Goal: Information Seeking & Learning: Get advice/opinions

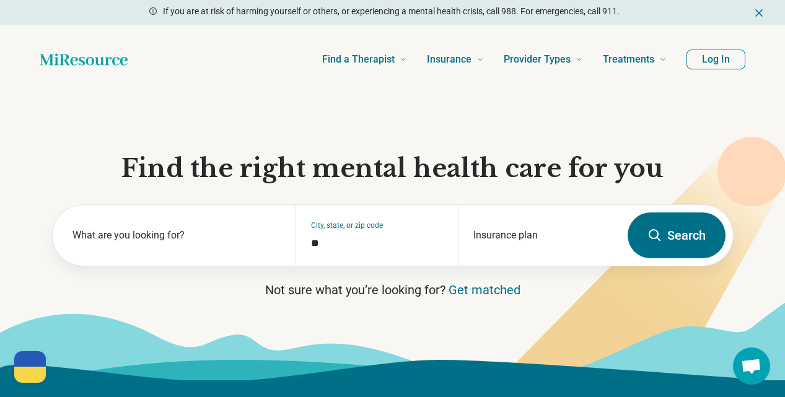
click at [7, 237] on section "Find the right mental health care for you What are you looking for? City, state…" at bounding box center [392, 237] width 785 height 286
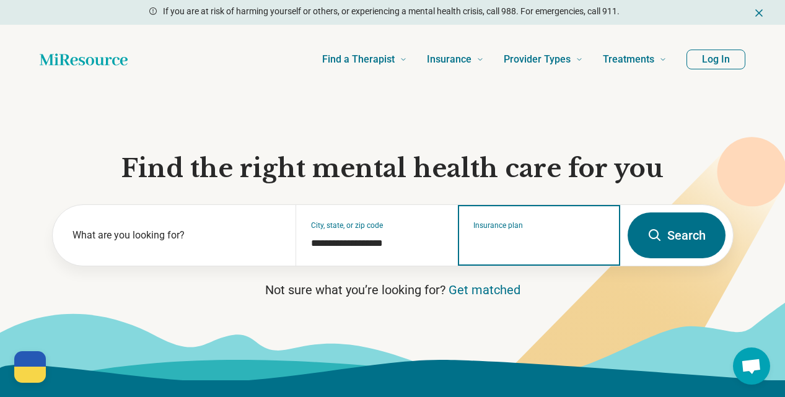
click at [526, 246] on input "Insurance plan" at bounding box center [539, 243] width 132 height 15
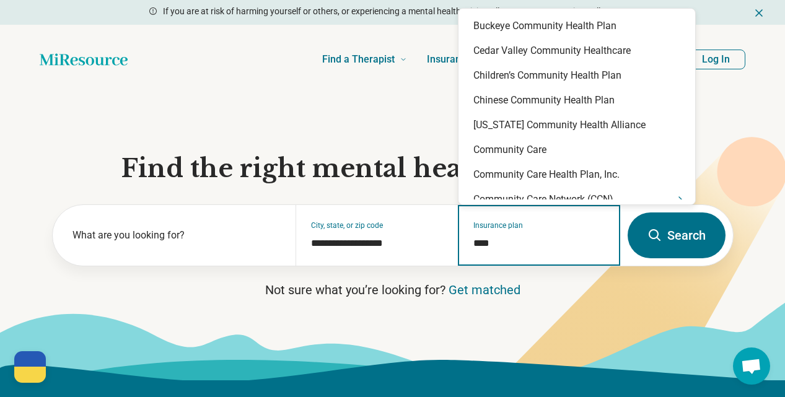
type input "*****"
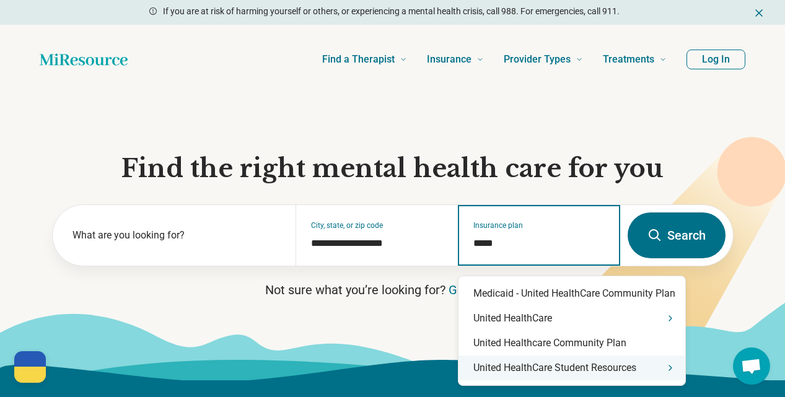
click at [554, 373] on div "United HealthCare Student Resources" at bounding box center [571, 368] width 227 height 25
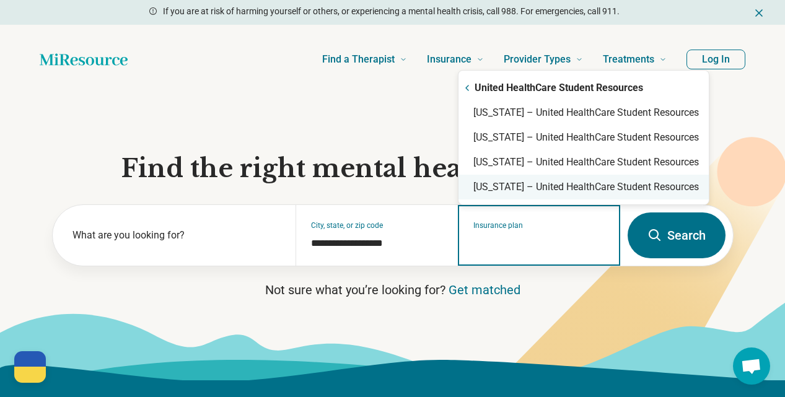
click at [540, 183] on div "Virginia – United HealthCare Student Resources" at bounding box center [583, 187] width 250 height 25
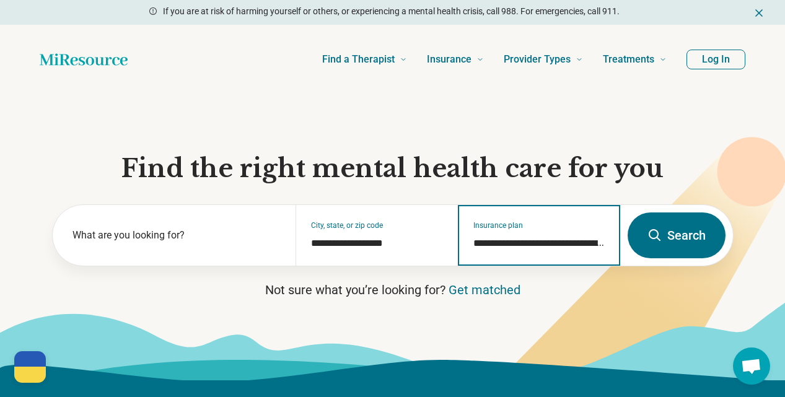
type input "**********"
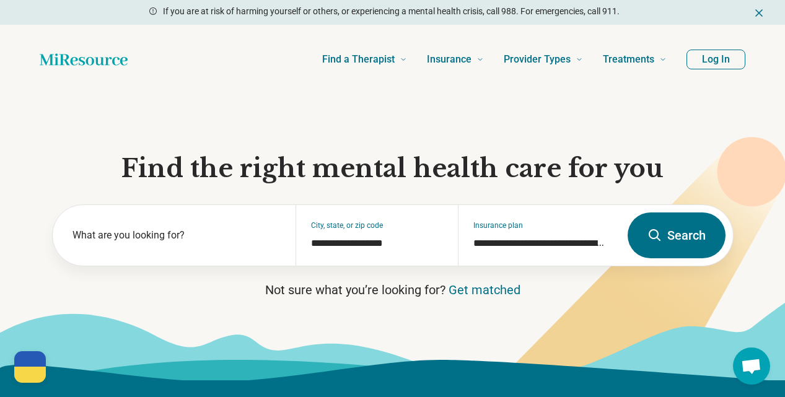
click at [677, 241] on button "Search" at bounding box center [677, 236] width 98 height 46
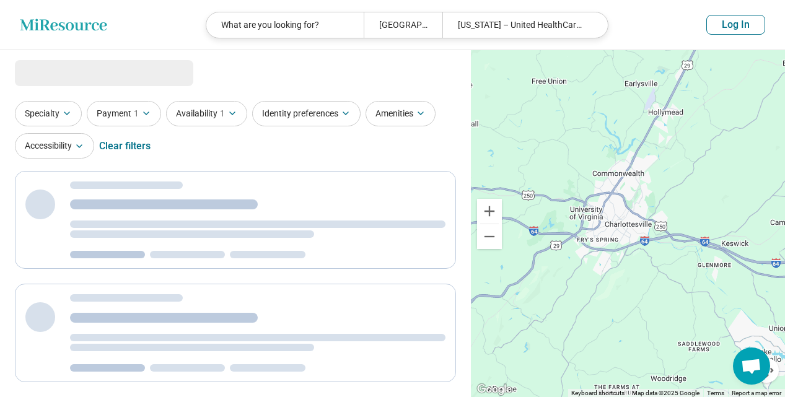
select select "***"
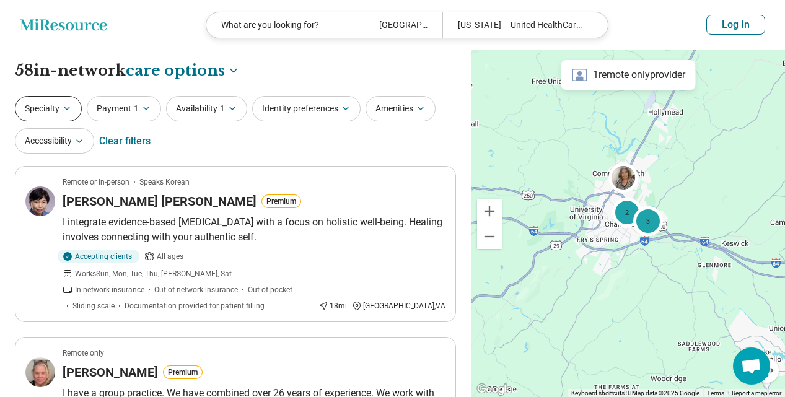
click at [52, 112] on button "Specialty" at bounding box center [48, 108] width 67 height 25
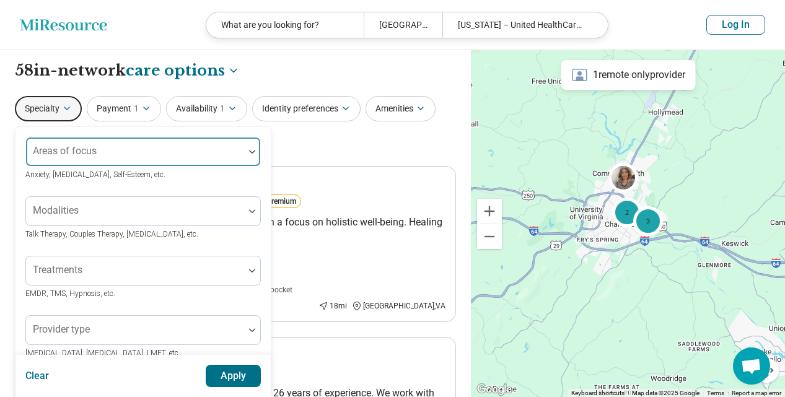
click at [66, 153] on div "Areas of focus" at bounding box center [142, 152] width 235 height 30
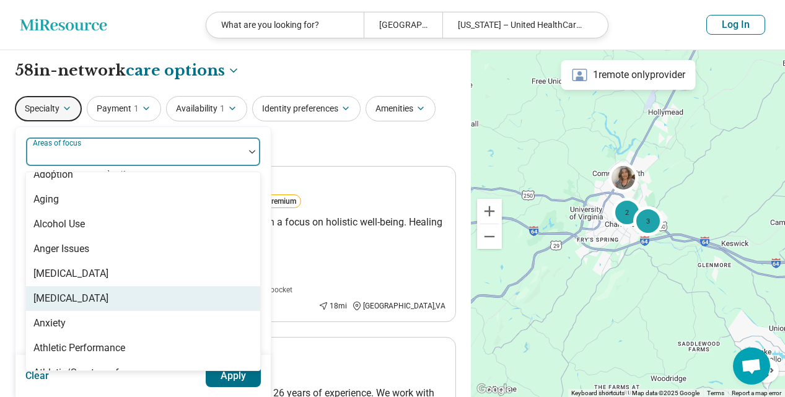
scroll to position [124, 0]
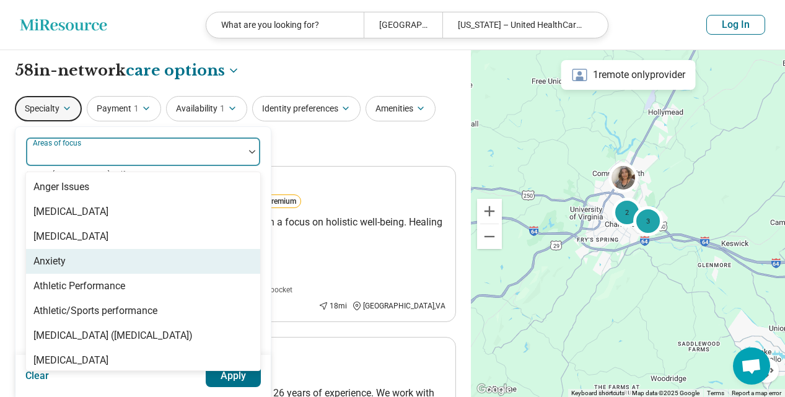
click at [66, 268] on div "Anxiety" at bounding box center [49, 261] width 32 height 15
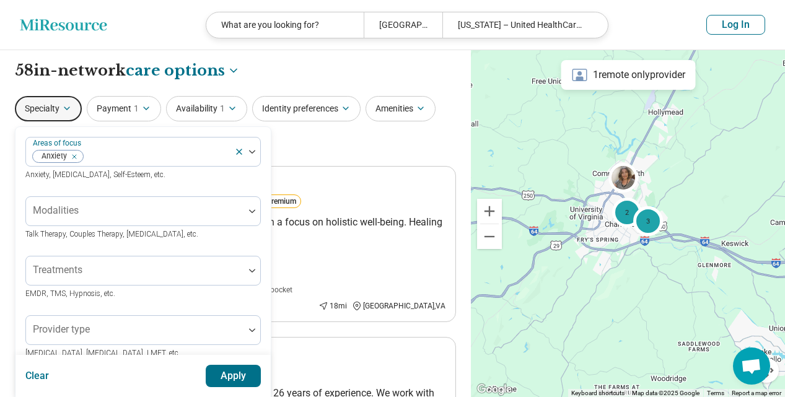
click at [386, 143] on div "Specialty Areas of focus Anxiety Anxiety, Depression, Self-Esteem, etc. Modalit…" at bounding box center [235, 126] width 441 height 60
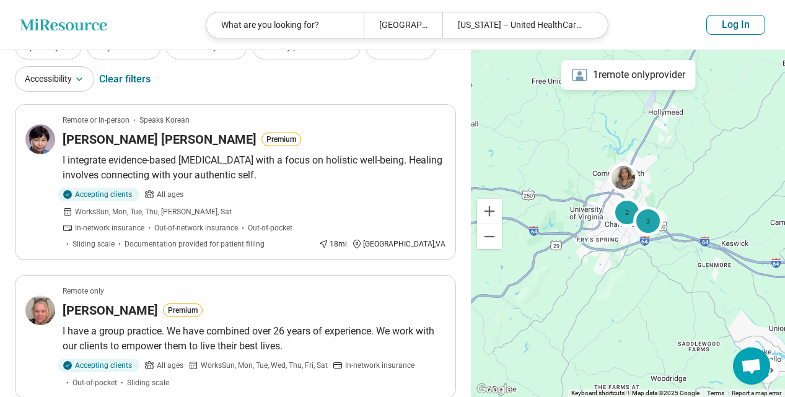
scroll to position [0, 0]
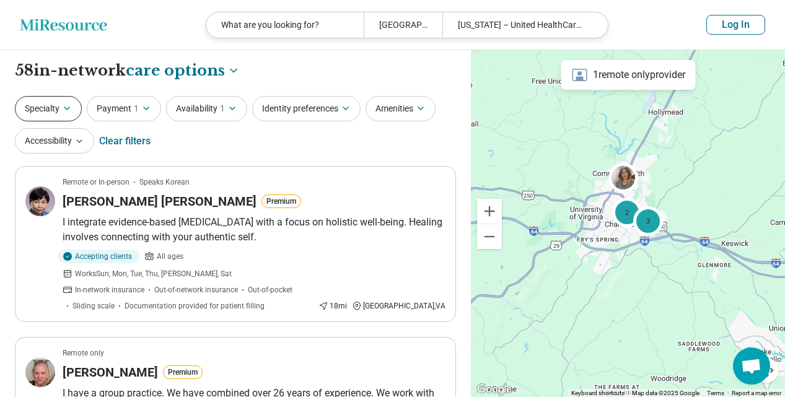
click at [55, 102] on button "Specialty" at bounding box center [48, 108] width 67 height 25
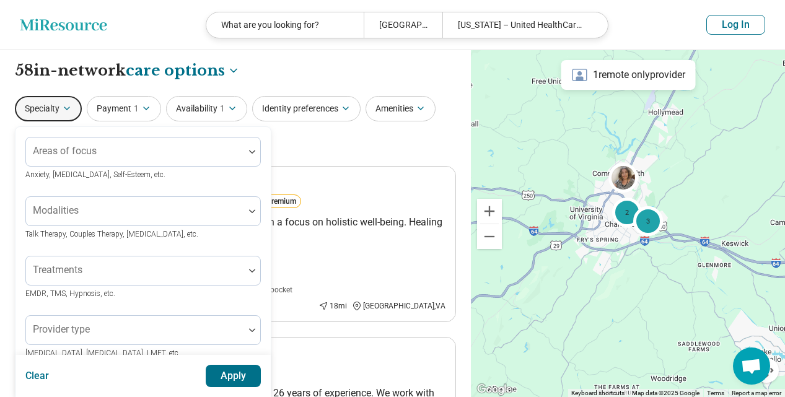
click at [109, 172] on span "Anxiety, Depression, Self-Esteem, etc." at bounding box center [95, 174] width 140 height 9
click at [115, 167] on div "Areas of focus Anxiety, Depression, Self-Esteem, etc." at bounding box center [142, 159] width 235 height 45
click at [118, 164] on div at bounding box center [135, 156] width 208 height 17
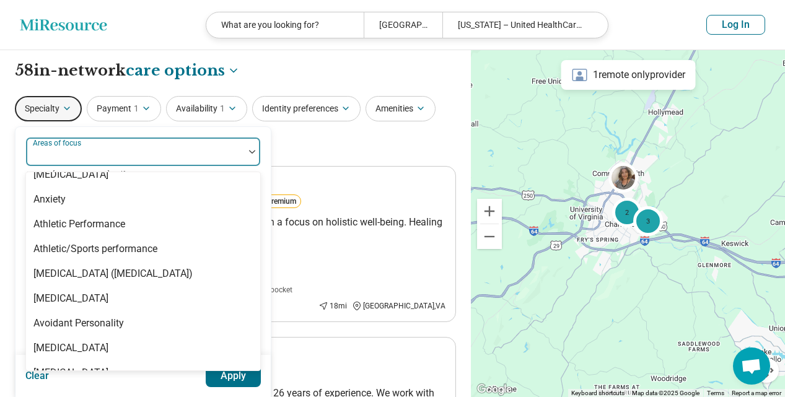
scroll to position [124, 0]
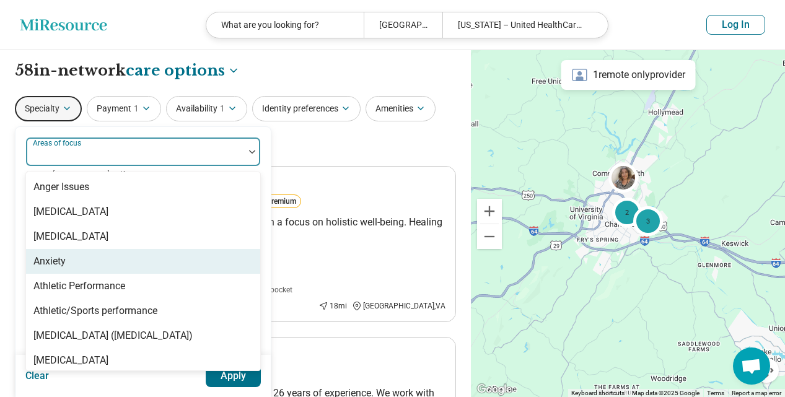
click at [103, 253] on div "Anxiety" at bounding box center [143, 261] width 234 height 25
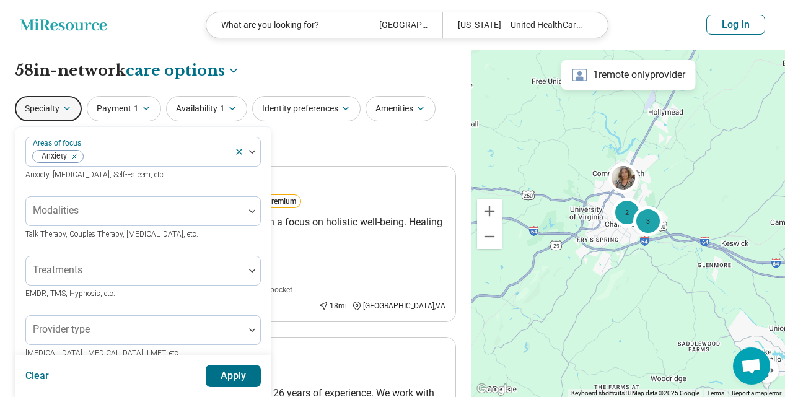
click at [227, 377] on button "Apply" at bounding box center [234, 376] width 56 height 22
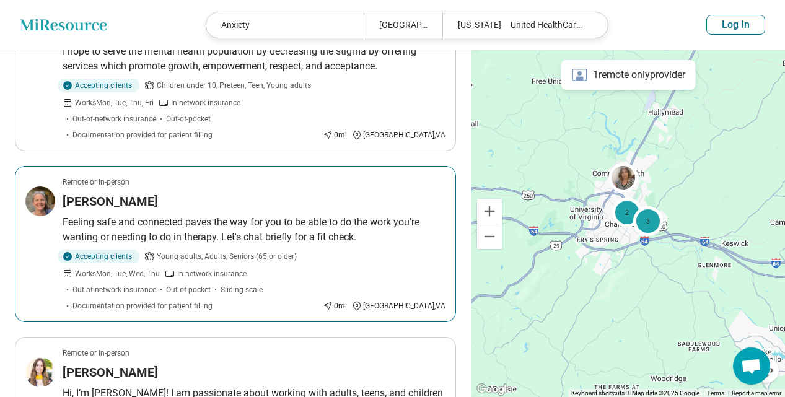
scroll to position [991, 0]
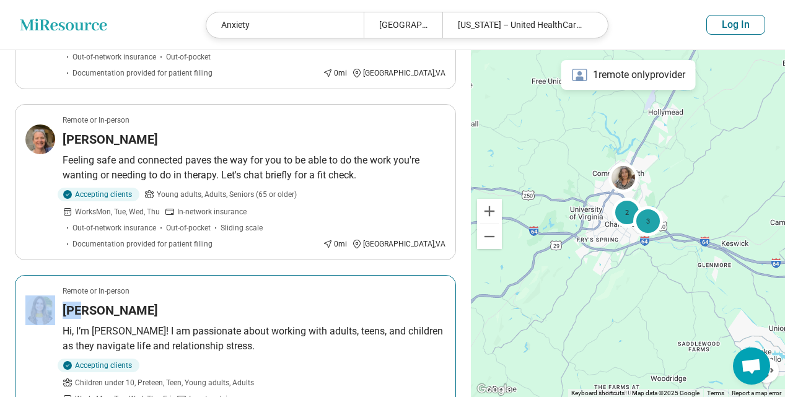
drag, startPoint x: 80, startPoint y: 293, endPoint x: 136, endPoint y: 261, distance: 64.1
click at [136, 275] on article "Remote or In-person Sarah Dulaney Hi, I’m Sarah! I am passionate about working …" at bounding box center [235, 361] width 441 height 172
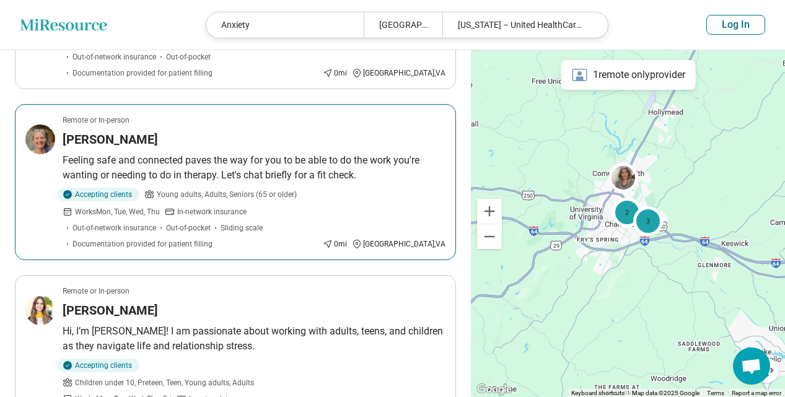
click at [132, 131] on h3 "Ann Tourangeau" at bounding box center [110, 139] width 95 height 17
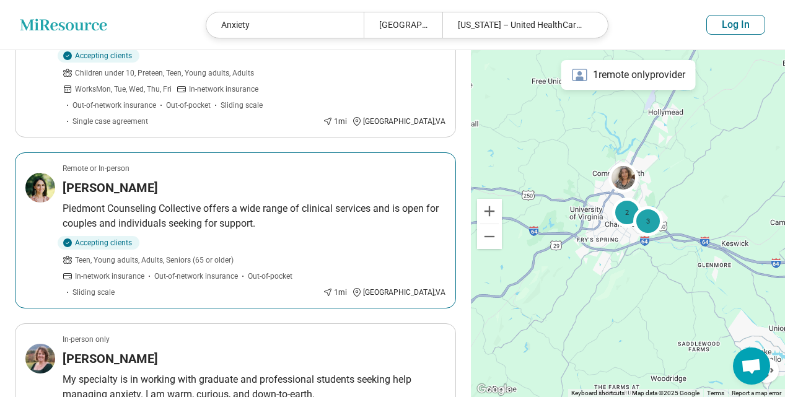
scroll to position [1363, 0]
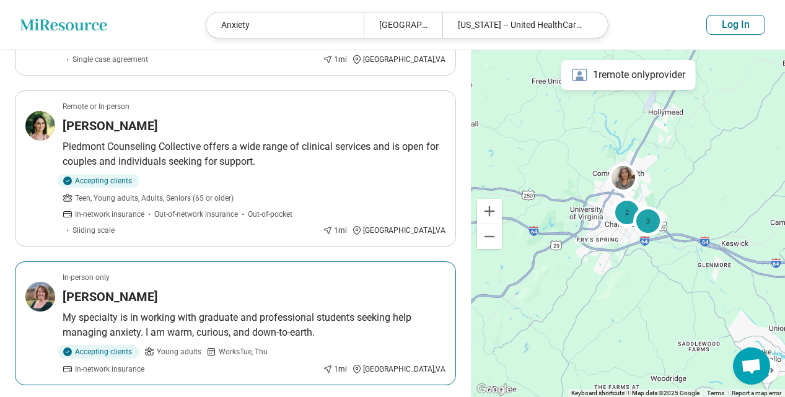
click at [100, 288] on h3 "[PERSON_NAME]" at bounding box center [110, 296] width 95 height 17
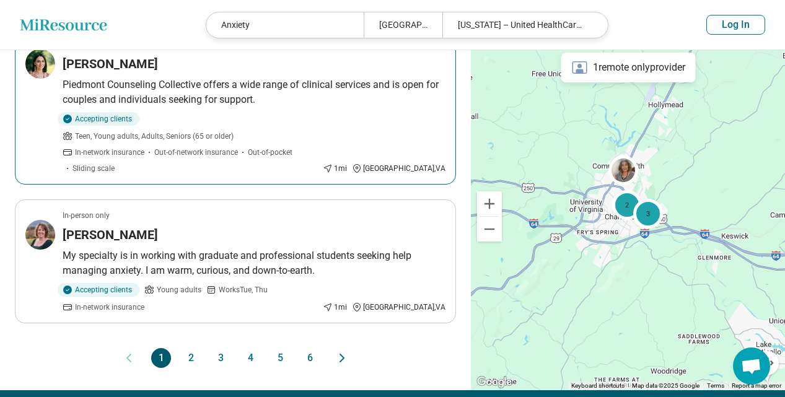
scroll to position [1487, 0]
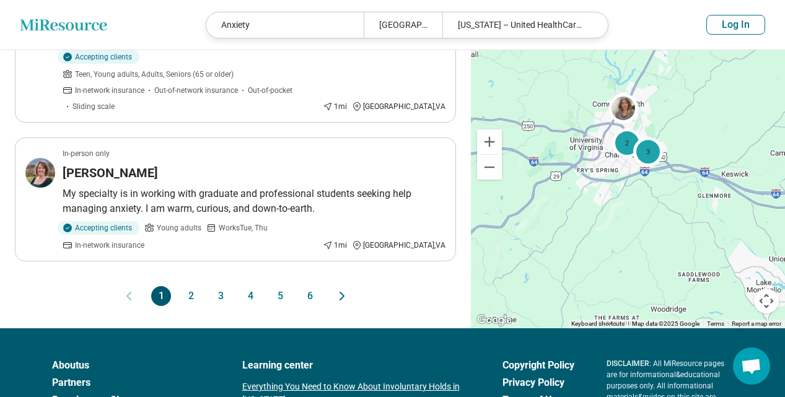
click at [190, 286] on button "2" at bounding box center [191, 296] width 20 height 20
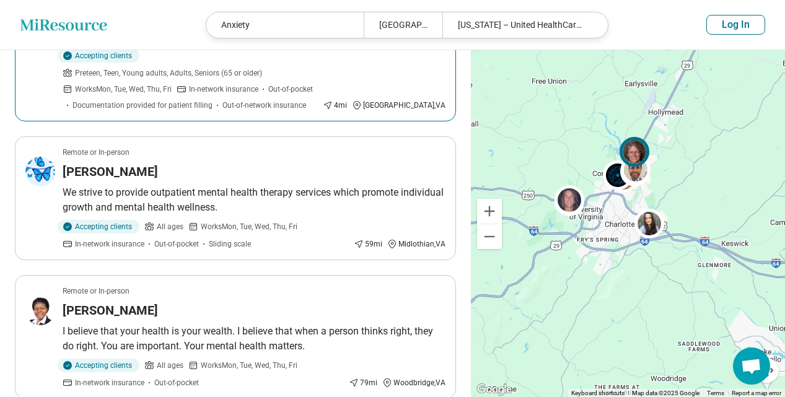
scroll to position [1363, 0]
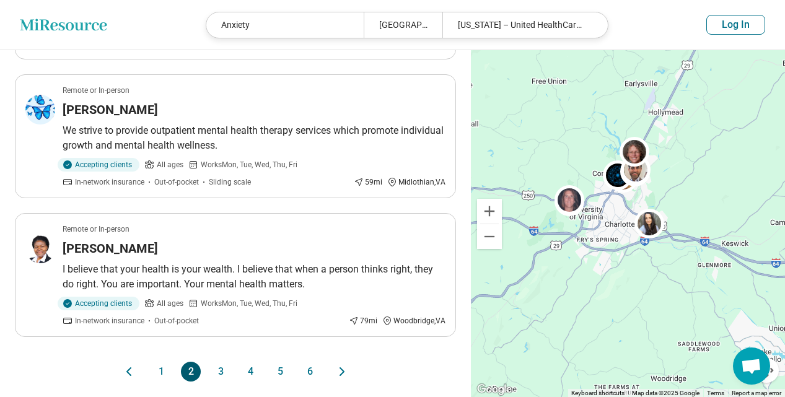
click at [219, 362] on button "3" at bounding box center [221, 372] width 20 height 20
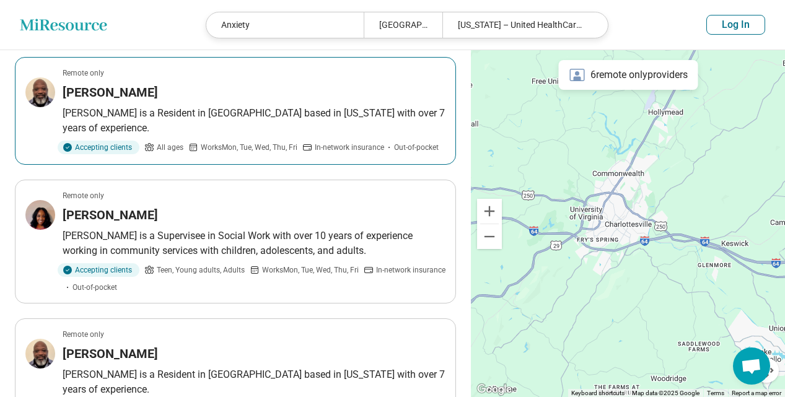
scroll to position [1239, 0]
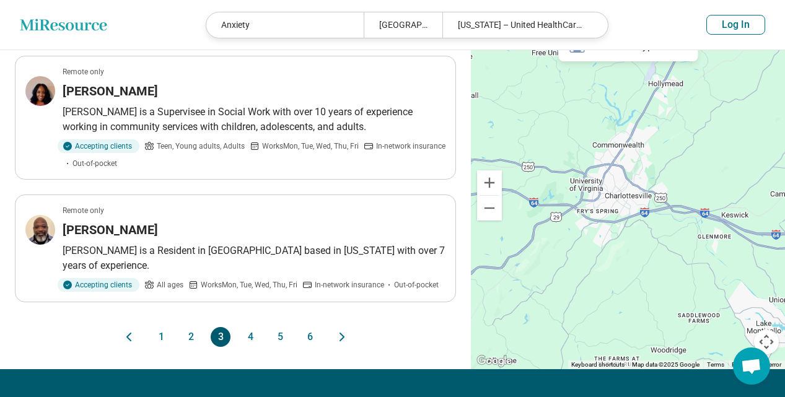
click at [248, 327] on button "4" at bounding box center [250, 337] width 20 height 20
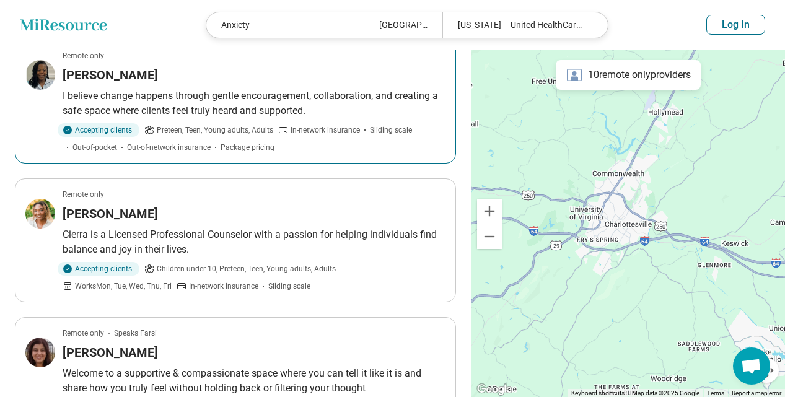
scroll to position [1177, 0]
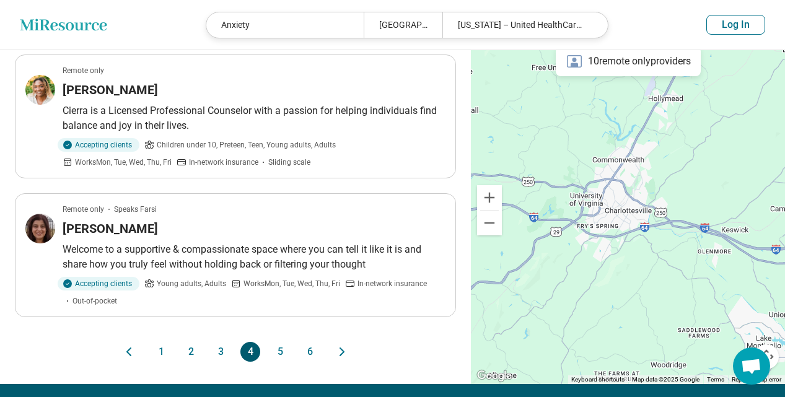
click at [279, 344] on button "5" at bounding box center [280, 352] width 20 height 20
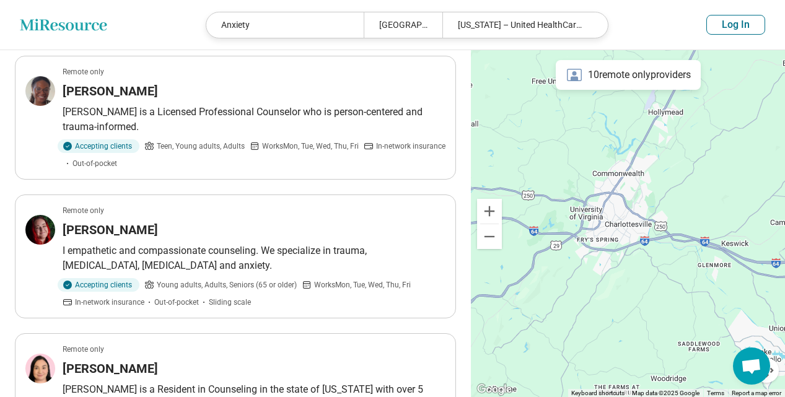
scroll to position [620, 0]
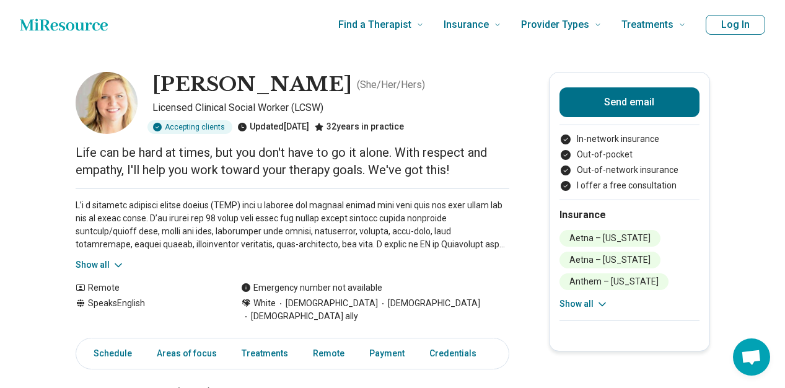
click at [595, 304] on button "Show all" at bounding box center [583, 303] width 49 height 13
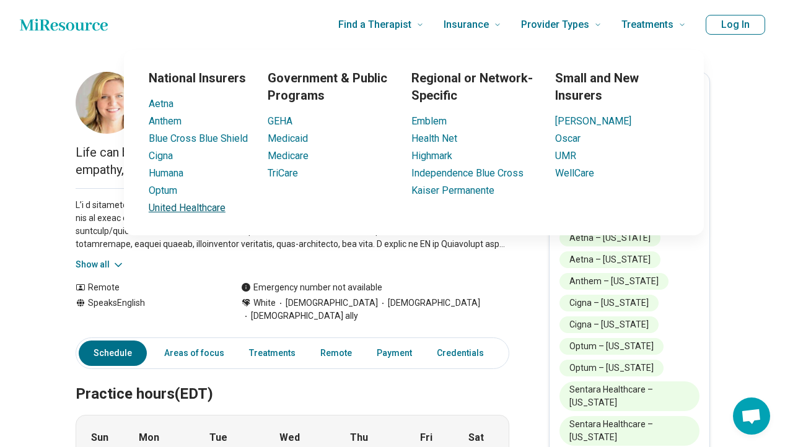
click at [183, 207] on link "United Healthcare" at bounding box center [187, 208] width 77 height 12
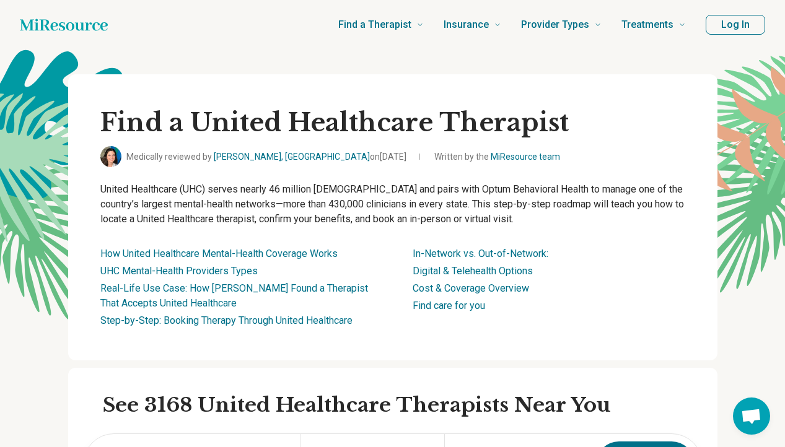
click at [190, 206] on p "United Healthcare (UHC) serves nearly 46 million [DEMOGRAPHIC_DATA] and pairs w…" at bounding box center [392, 204] width 585 height 45
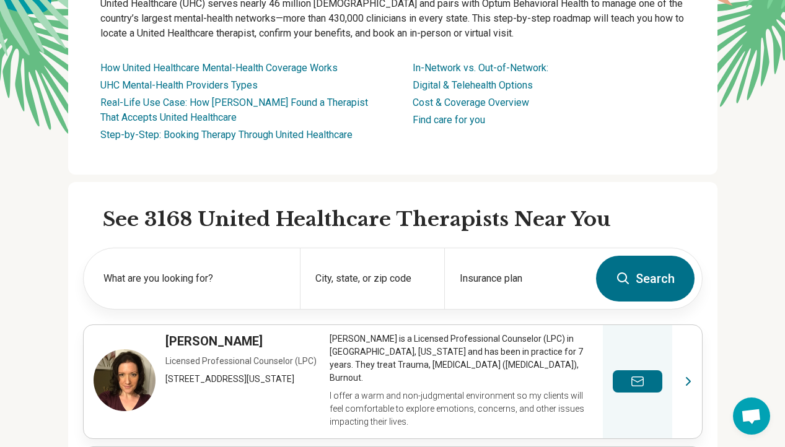
scroll to position [310, 0]
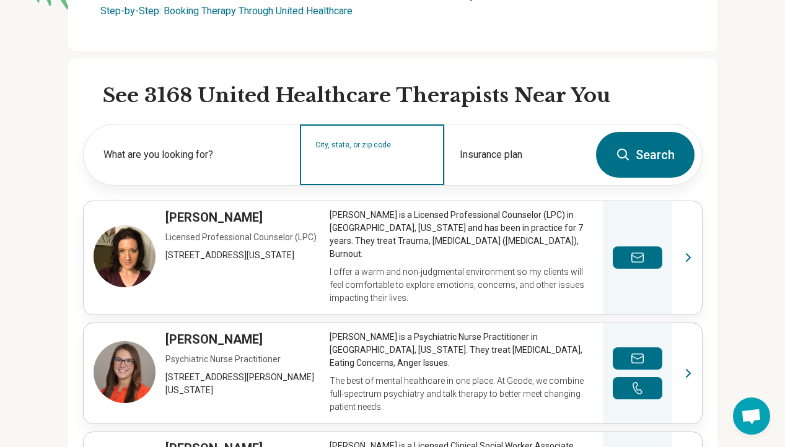
click at [335, 162] on input "City, state, or zip code" at bounding box center [372, 163] width 114 height 15
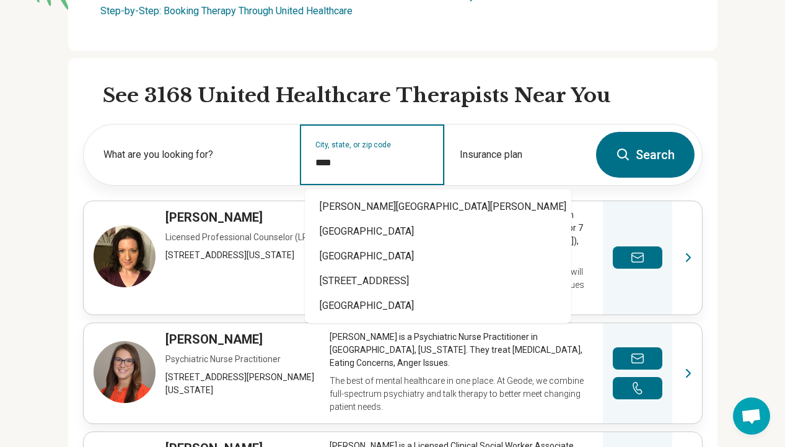
type input "*****"
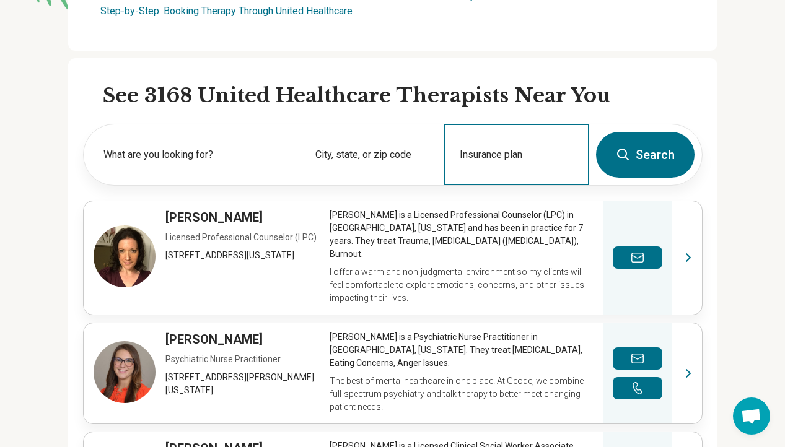
click at [508, 156] on div "Insurance plan" at bounding box center [516, 155] width 144 height 61
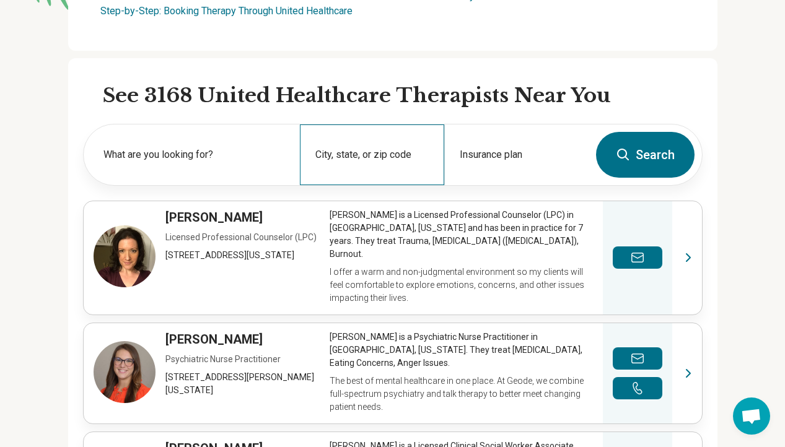
click at [385, 149] on div "City, state, or zip code" at bounding box center [372, 155] width 144 height 61
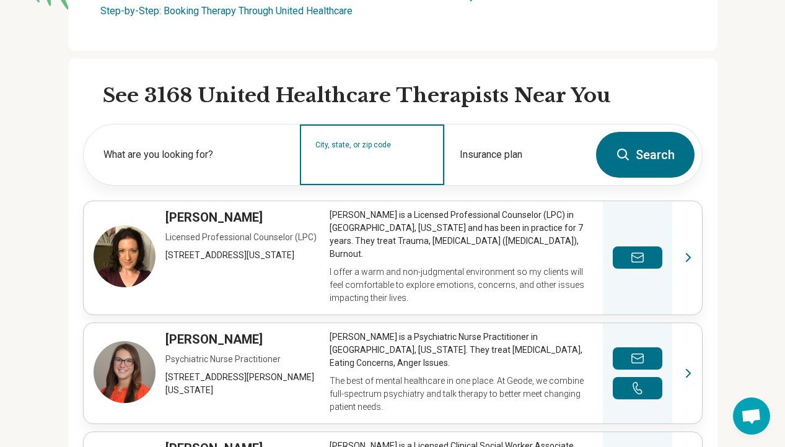
type input "*"
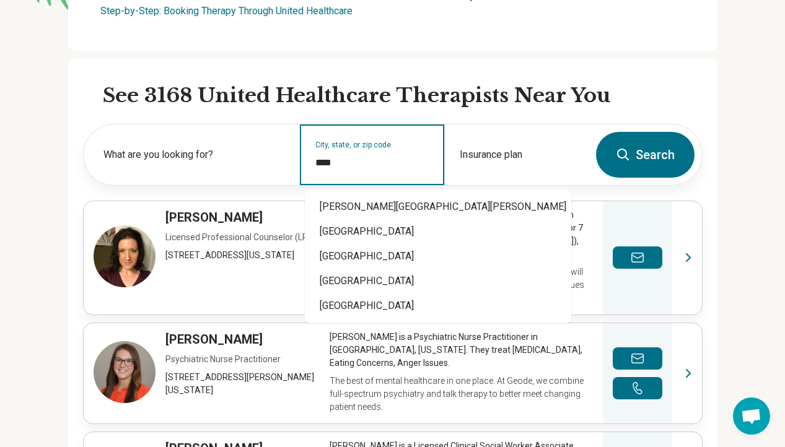
type input "*****"
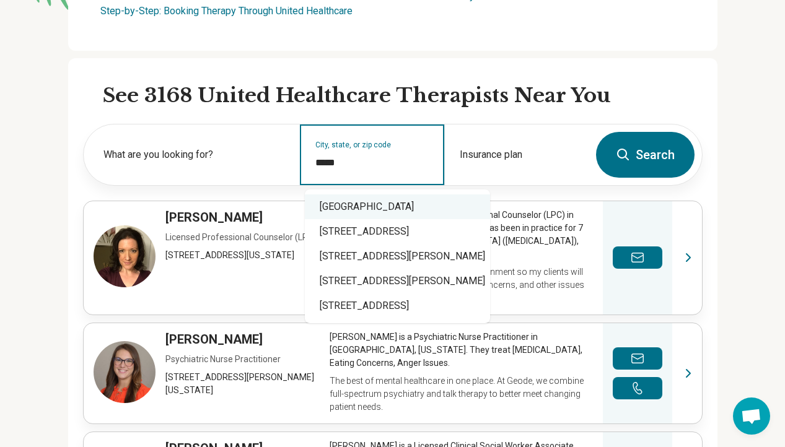
click at [405, 165] on input "*****" at bounding box center [372, 163] width 114 height 15
drag, startPoint x: 405, startPoint y: 165, endPoint x: 312, endPoint y: 159, distance: 93.7
click at [312, 159] on div "City, state, or zip code *****" at bounding box center [372, 155] width 144 height 61
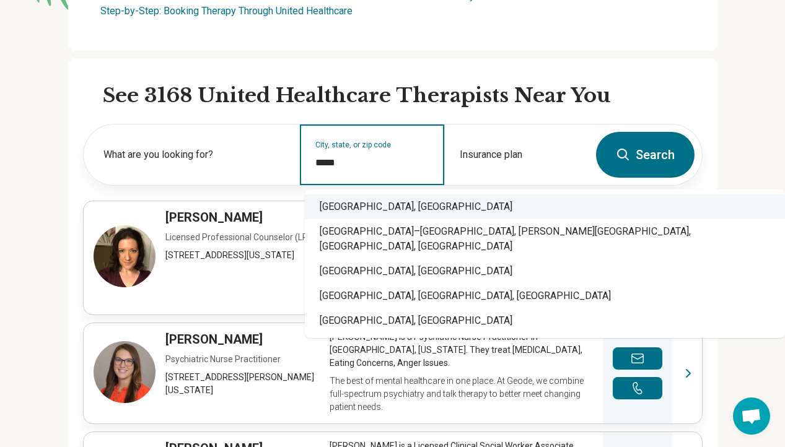
click at [348, 206] on div "Charlottesville, VA" at bounding box center [545, 207] width 480 height 25
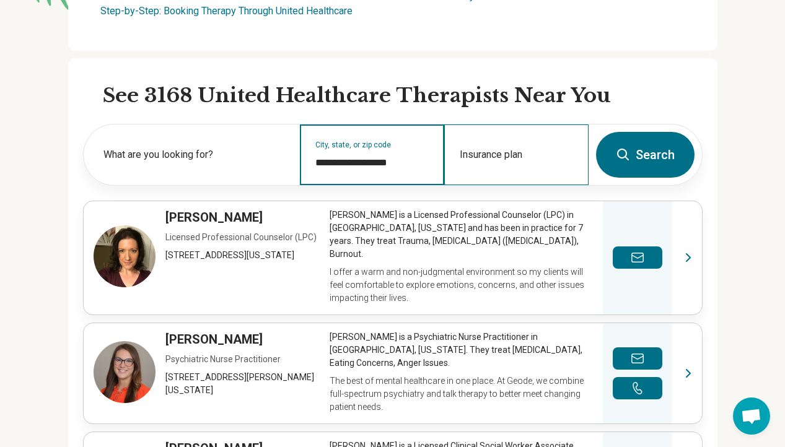
type input "**********"
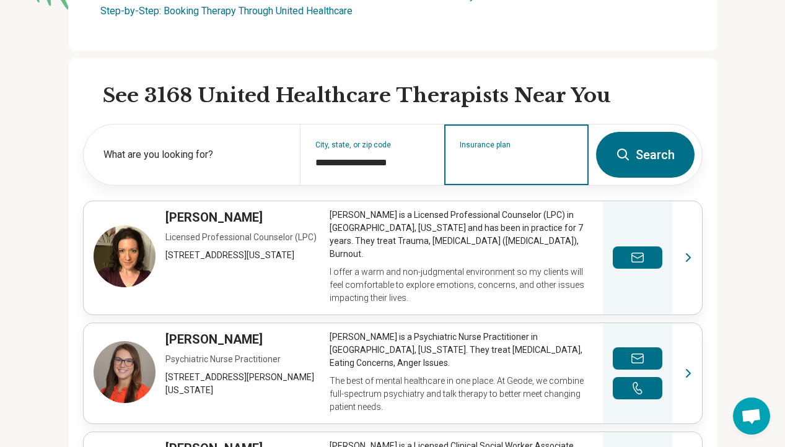
click at [506, 157] on input "Insurance plan" at bounding box center [517, 163] width 114 height 15
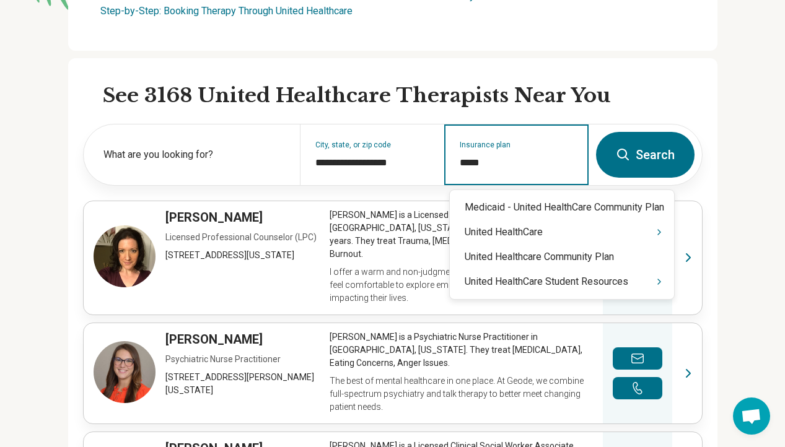
type input "******"
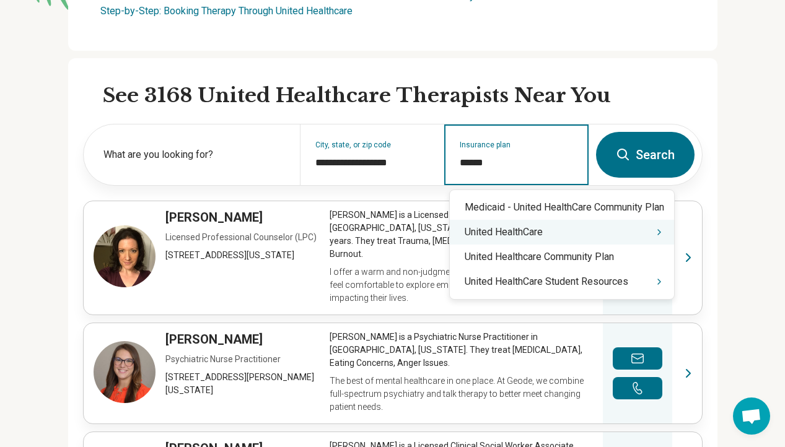
click at [508, 231] on div "United HealthCare" at bounding box center [562, 232] width 224 height 25
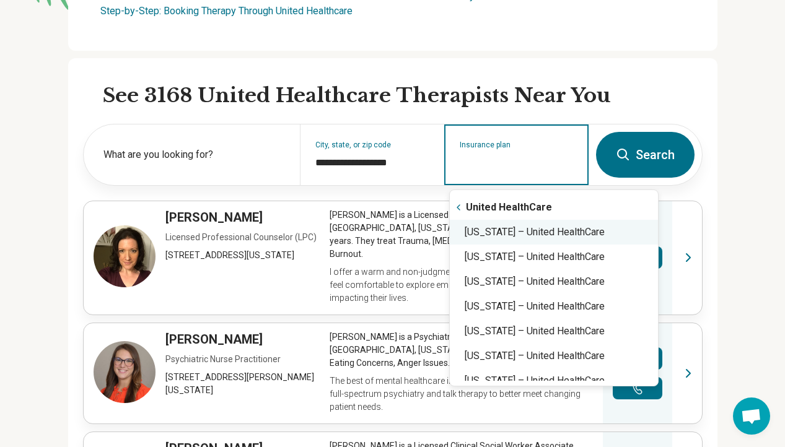
click at [522, 234] on div "Virginia – United HealthCare" at bounding box center [554, 232] width 208 height 25
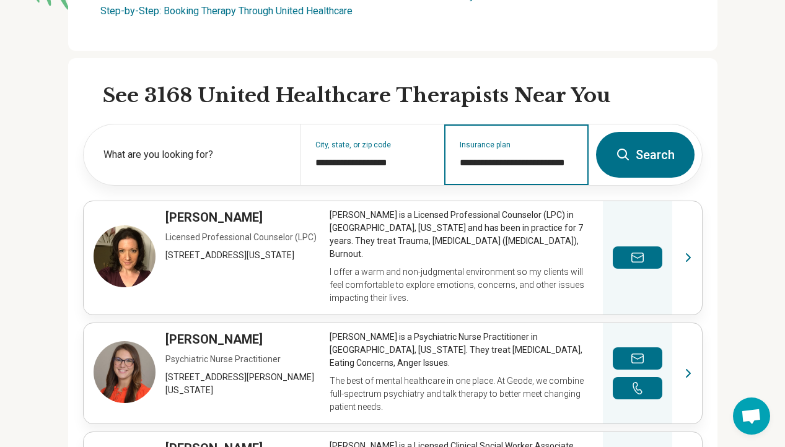
type input "**********"
click at [652, 164] on button "Search" at bounding box center [645, 155] width 99 height 46
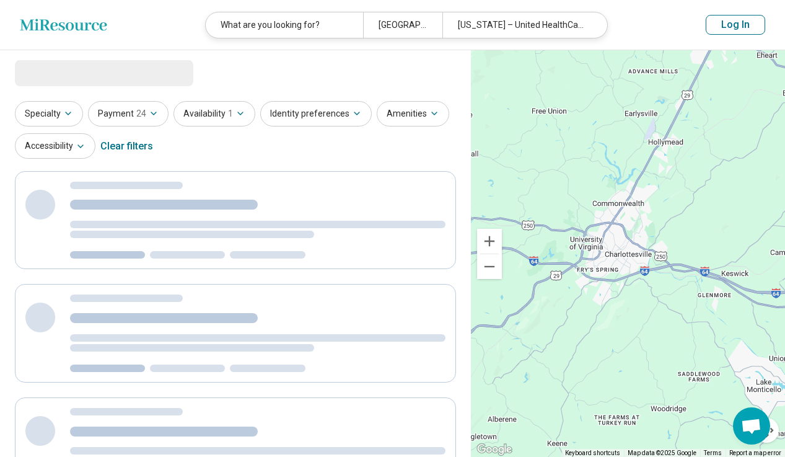
select select "***"
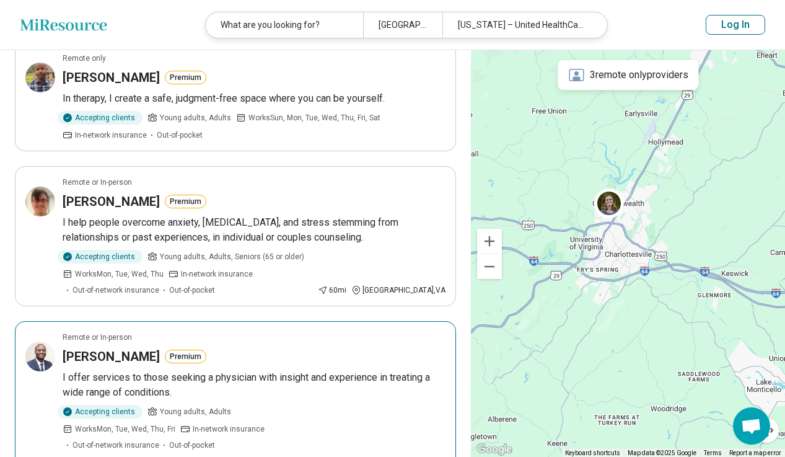
scroll to position [1301, 0]
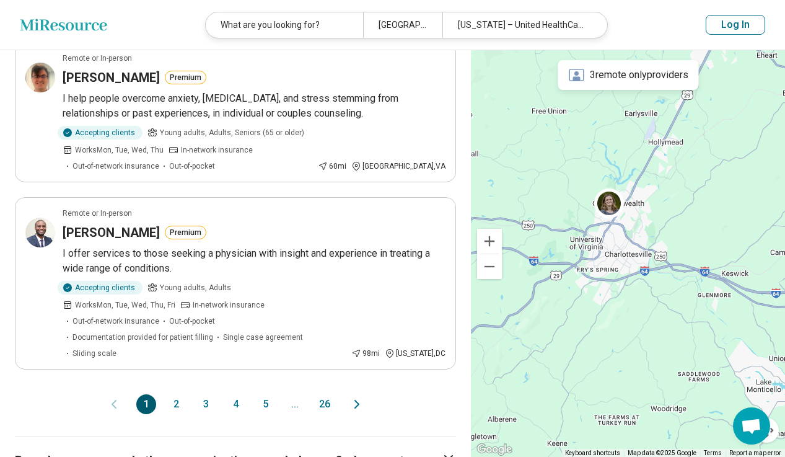
click at [178, 387] on button "2" at bounding box center [176, 404] width 20 height 20
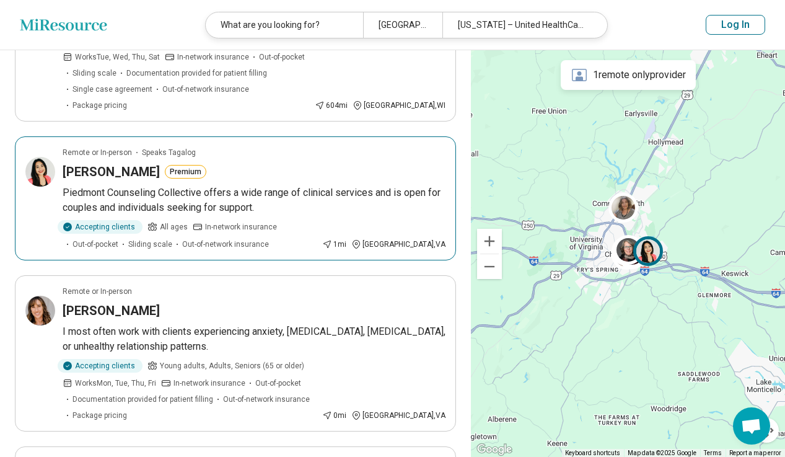
scroll to position [620, 0]
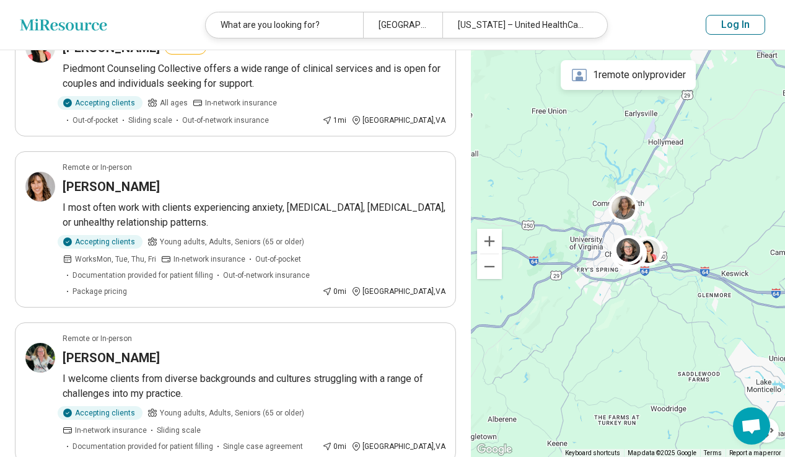
click at [732, 31] on button "Log In" at bounding box center [735, 25] width 59 height 20
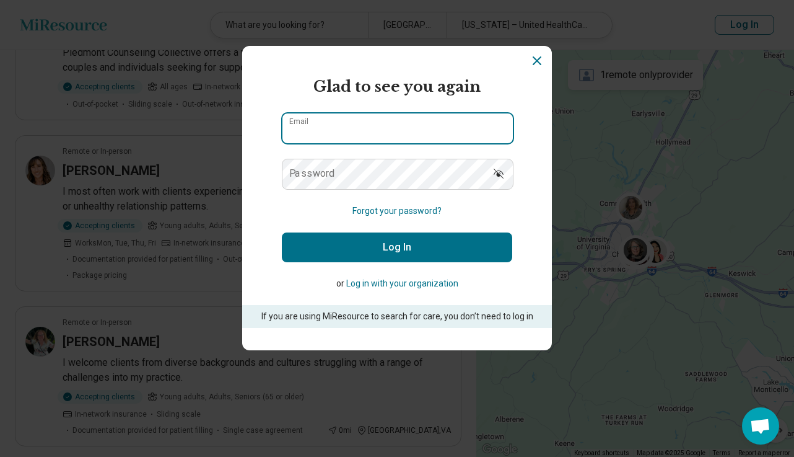
type input "**********"
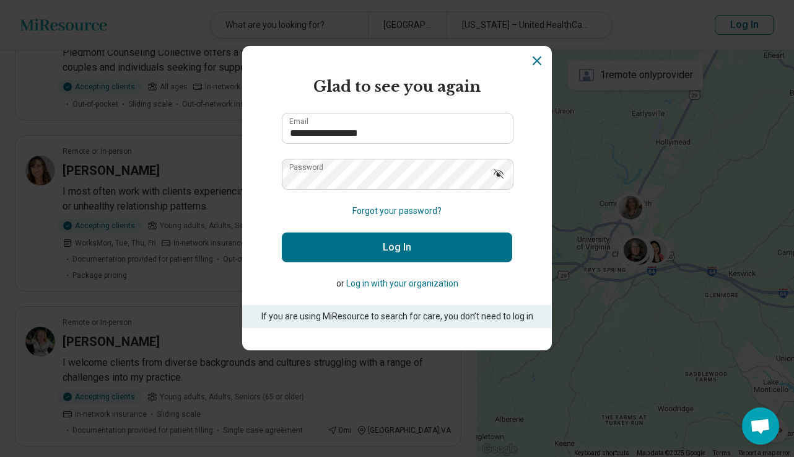
click at [376, 245] on button "Log In" at bounding box center [397, 247] width 230 height 30
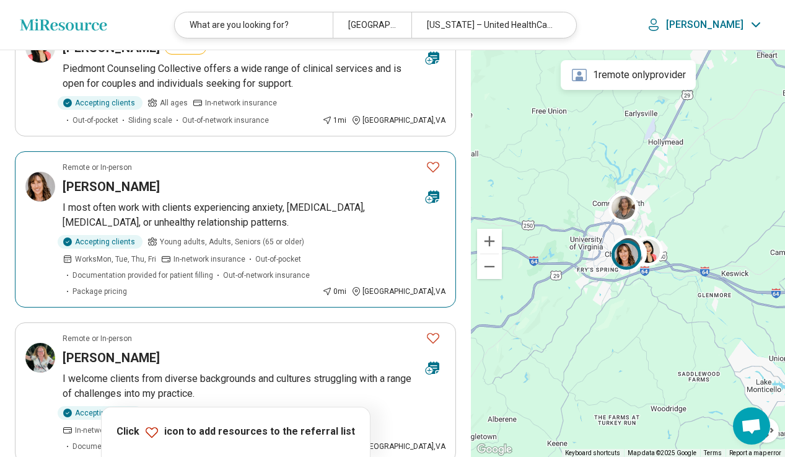
click at [434, 159] on icon "Favorite" at bounding box center [433, 166] width 15 height 15
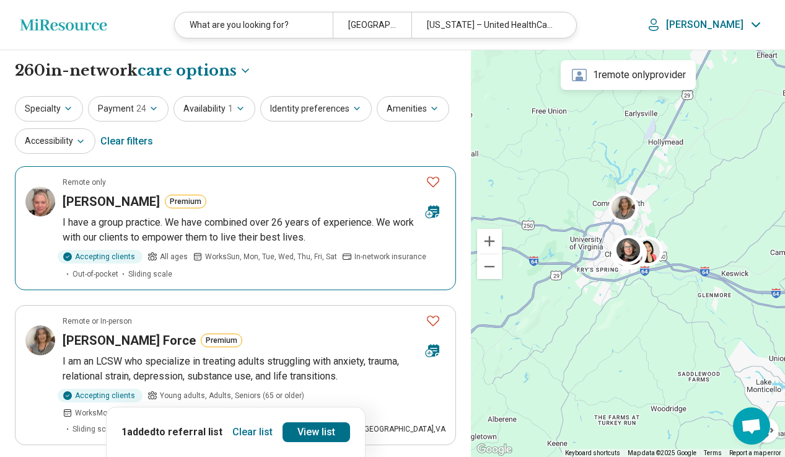
scroll to position [186, 0]
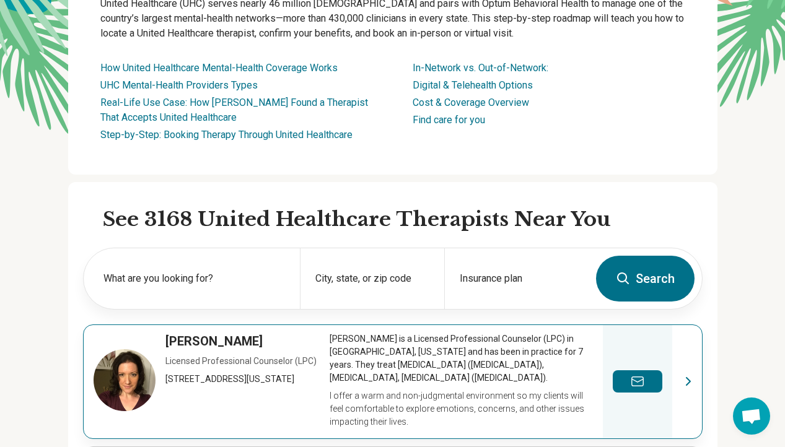
scroll to position [310, 0]
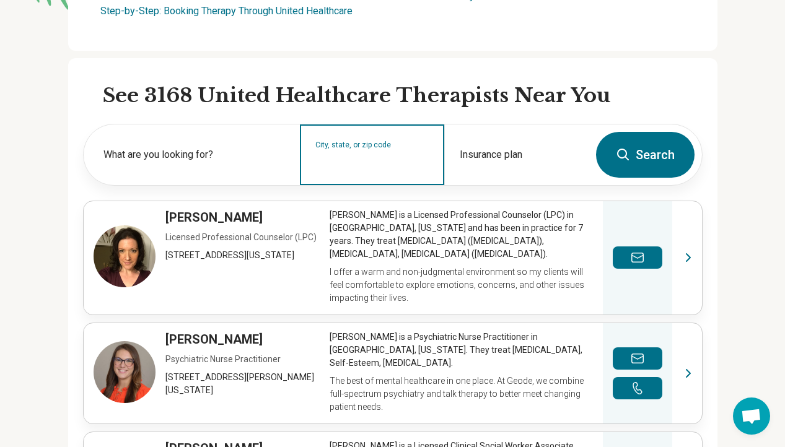
click at [349, 165] on input "City, state, or zip code" at bounding box center [372, 163] width 114 height 15
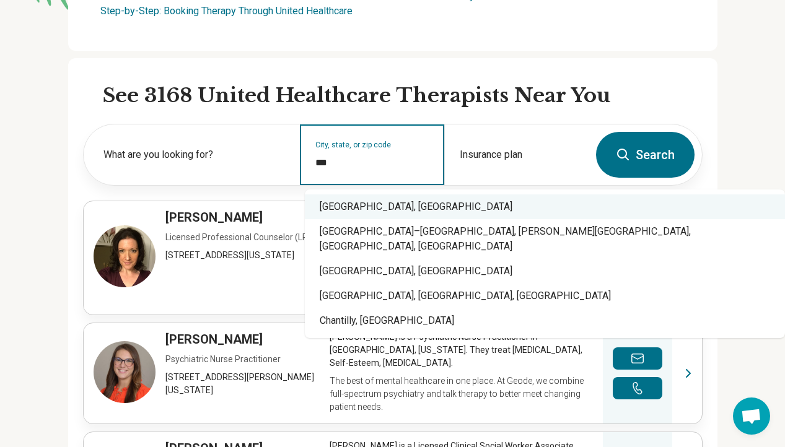
click at [348, 203] on div "Charlottesville, VA" at bounding box center [545, 207] width 480 height 25
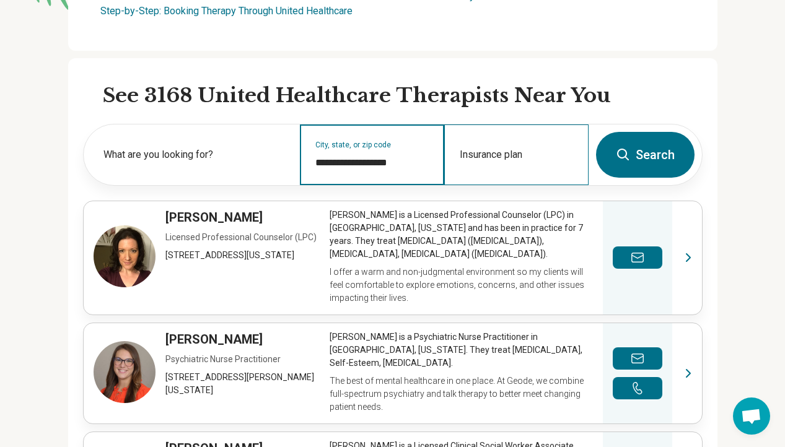
type input "**********"
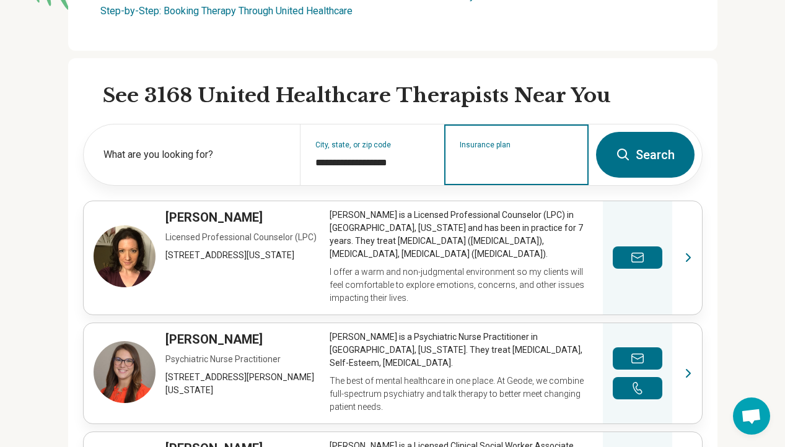
click at [486, 160] on input "Insurance plan" at bounding box center [517, 163] width 114 height 15
type input "*"
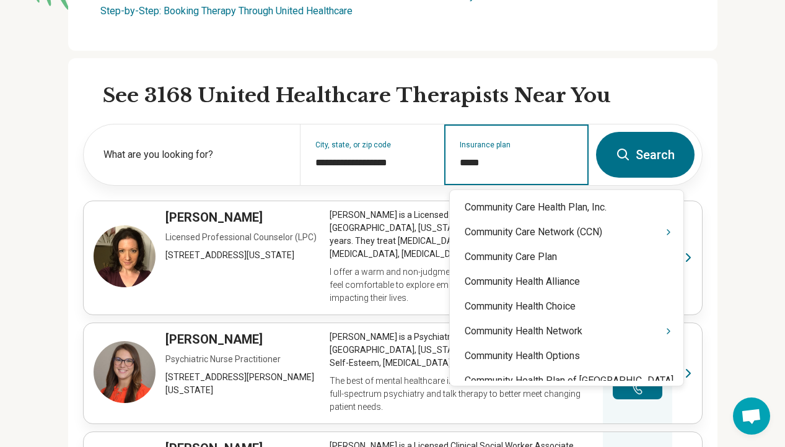
scroll to position [0, 0]
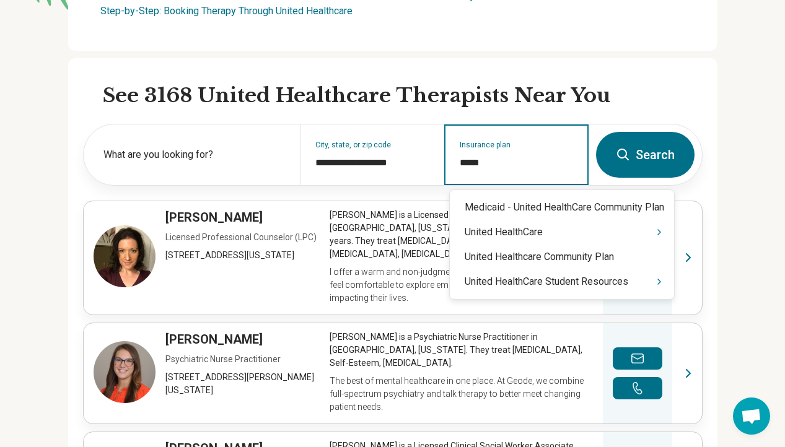
type input "******"
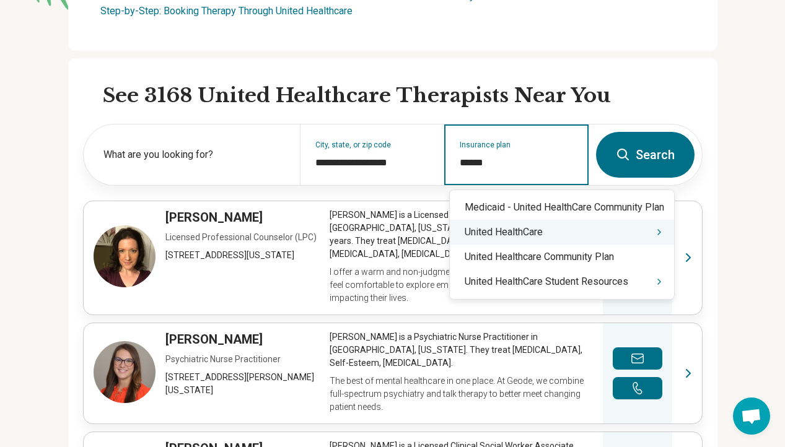
click at [519, 235] on div "United HealthCare" at bounding box center [562, 232] width 224 height 25
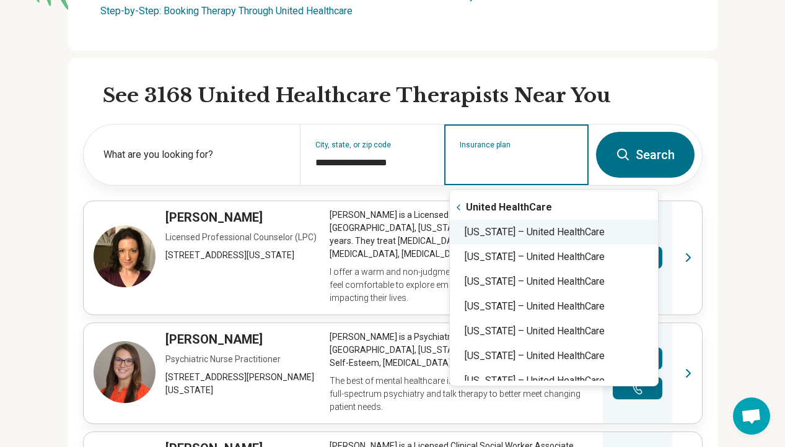
click at [522, 234] on div "Virginia – United HealthCare" at bounding box center [554, 232] width 208 height 25
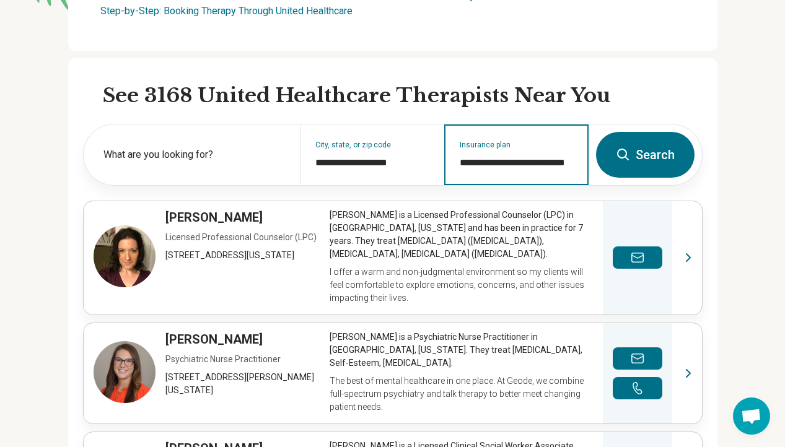
type input "**********"
click at [657, 162] on button "Search" at bounding box center [645, 155] width 99 height 46
select select "***"
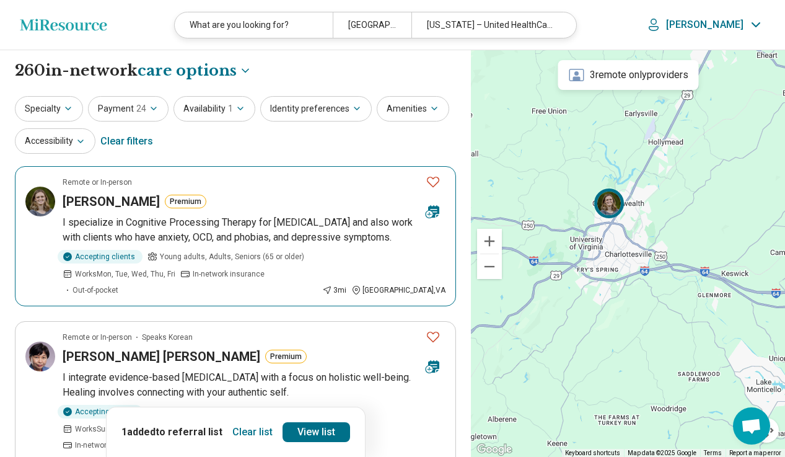
click at [439, 180] on icon "Favorite" at bounding box center [433, 182] width 12 height 11
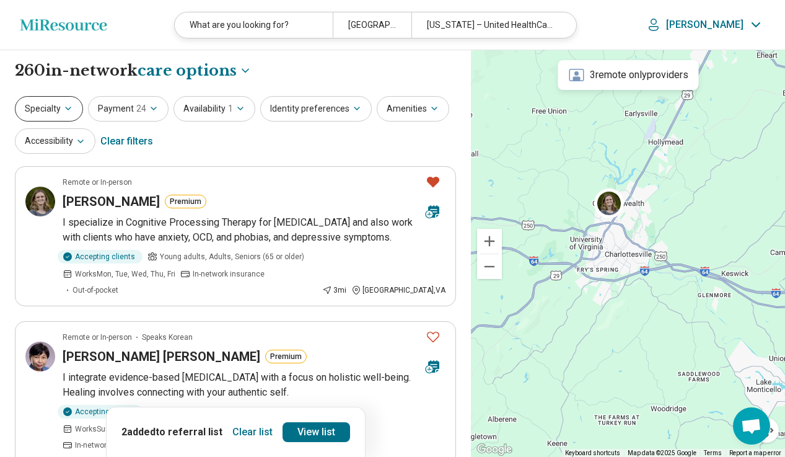
click at [74, 107] on button "Specialty" at bounding box center [49, 108] width 68 height 25
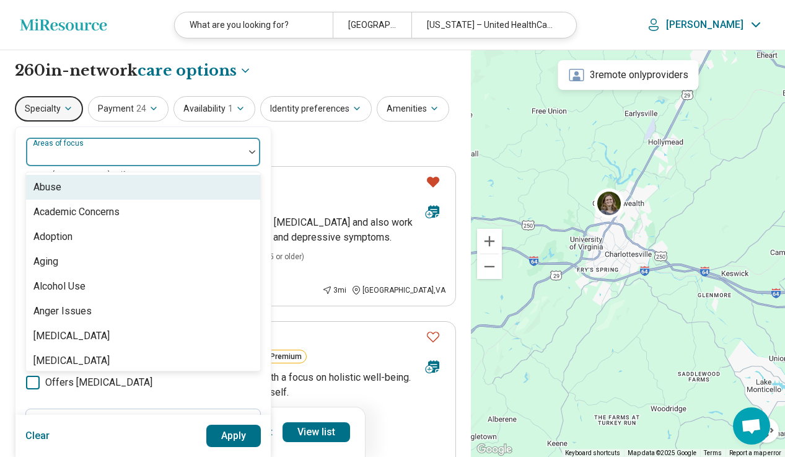
click at [72, 152] on div "Areas of focus" at bounding box center [142, 152] width 235 height 30
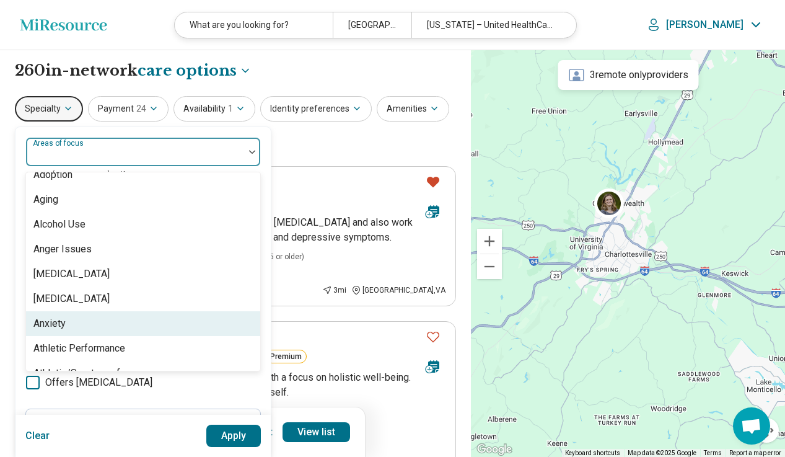
scroll to position [124, 0]
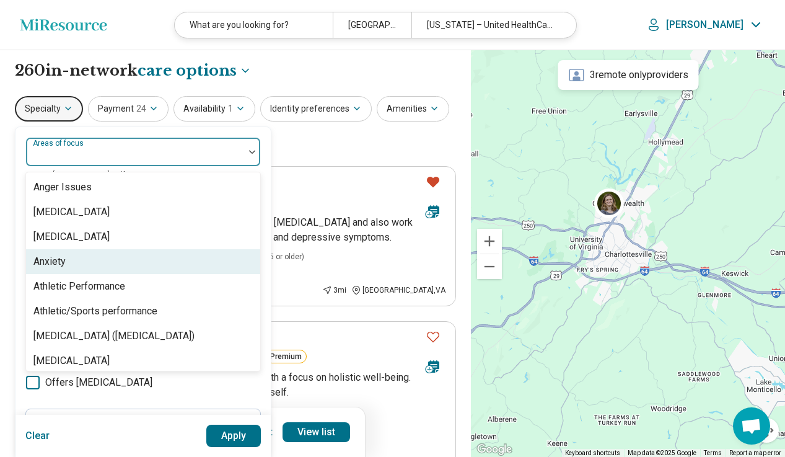
click at [77, 271] on div "Anxiety" at bounding box center [143, 261] width 234 height 25
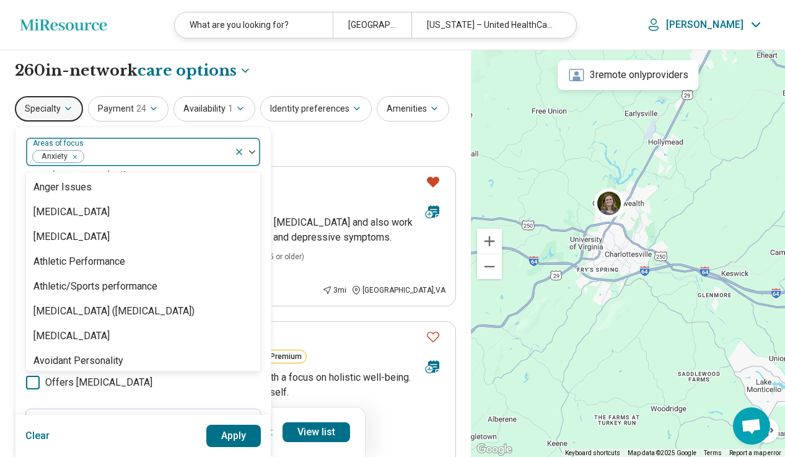
click at [389, 144] on div "Specialty option Anxiety, selected. 99 results available. Use Up and Down to ch…" at bounding box center [235, 126] width 441 height 60
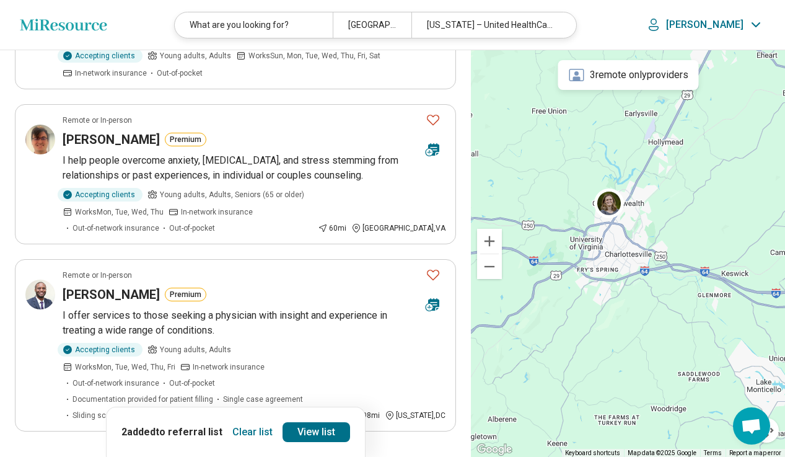
scroll to position [1363, 0]
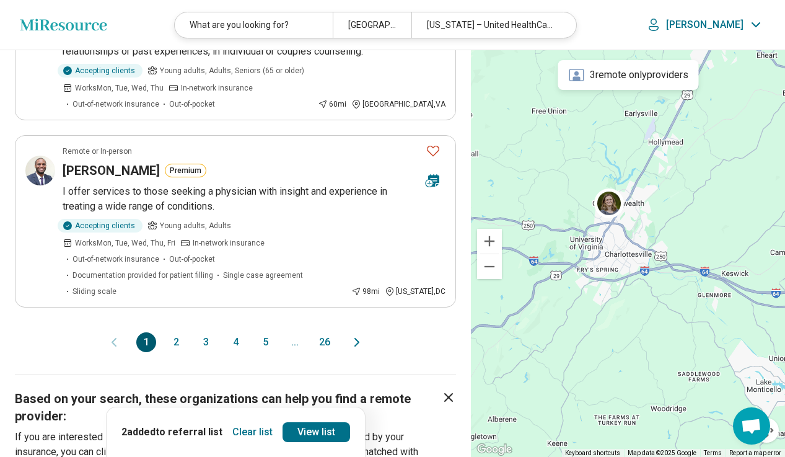
click at [182, 332] on button "2" at bounding box center [176, 342] width 20 height 20
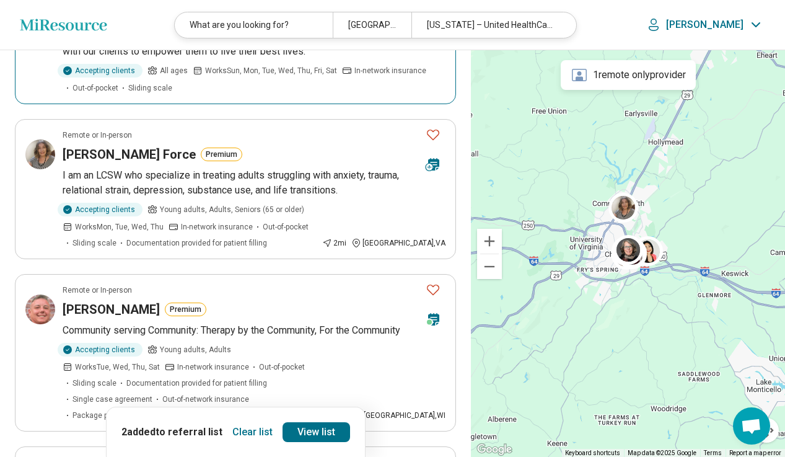
scroll to position [0, 0]
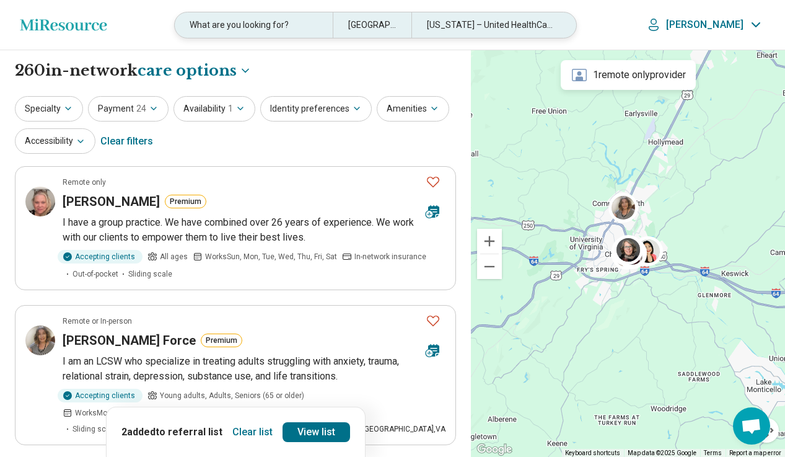
click at [305, 29] on div "What are you looking for?" at bounding box center [253, 24] width 157 height 25
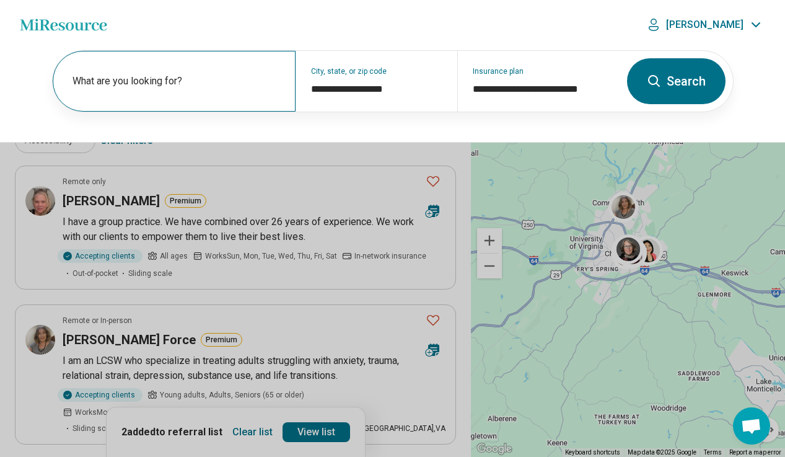
click at [184, 69] on div "What are you looking for?" at bounding box center [174, 81] width 243 height 61
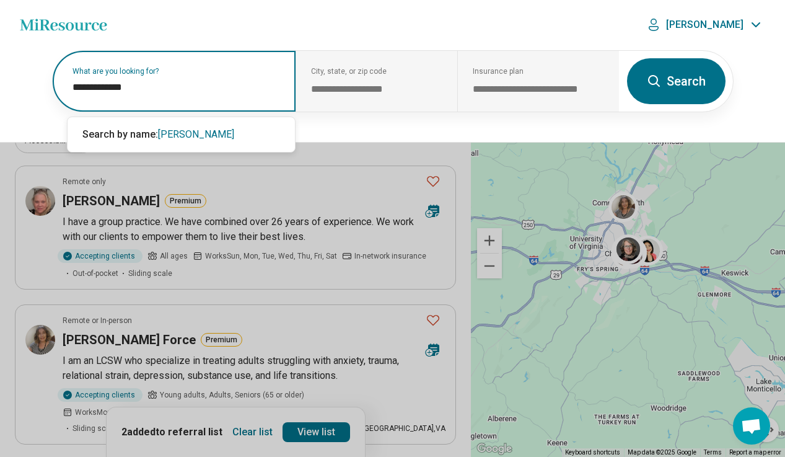
type input "**********"
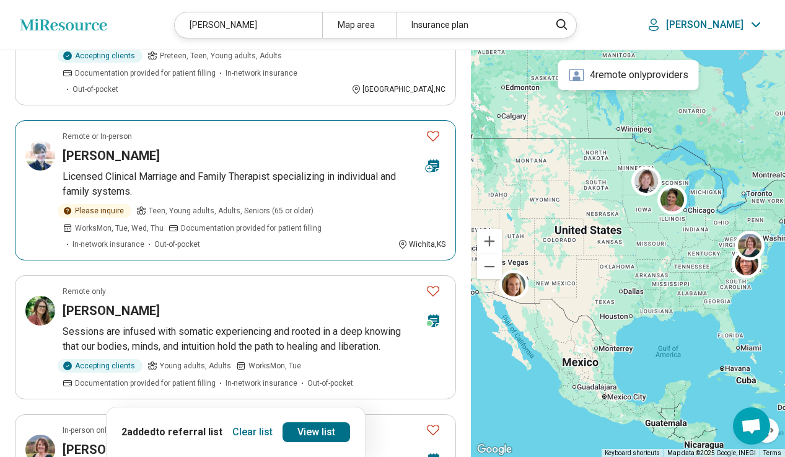
scroll to position [682, 0]
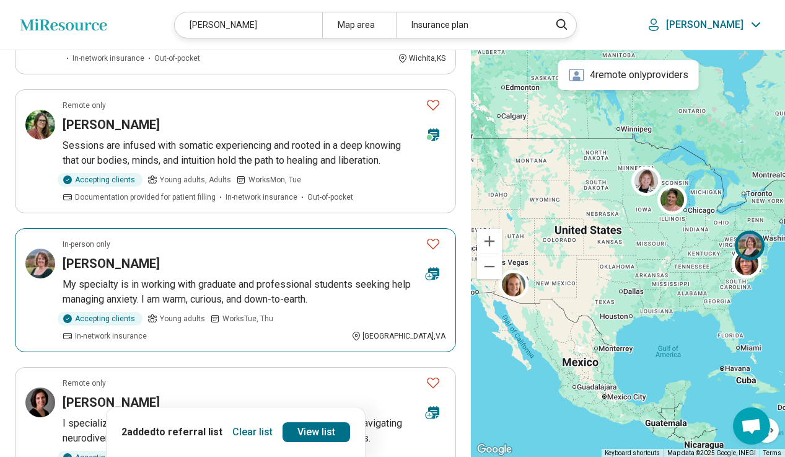
click at [434, 236] on icon "Favorite" at bounding box center [433, 243] width 15 height 15
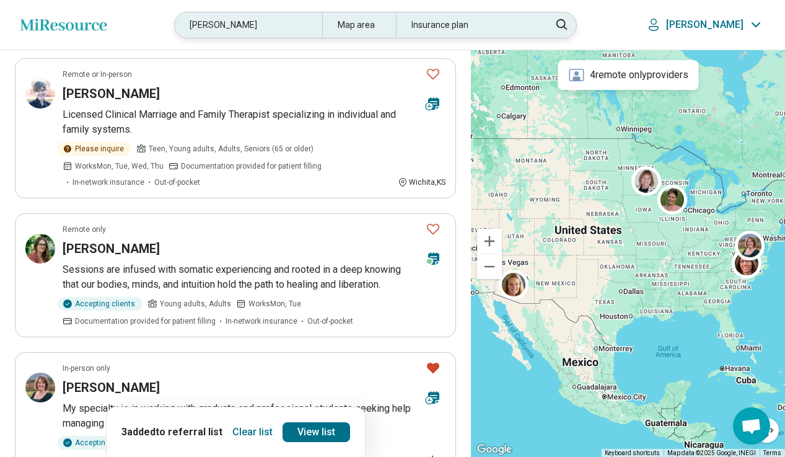
click at [276, 32] on div "jennifer beard" at bounding box center [248, 24] width 147 height 25
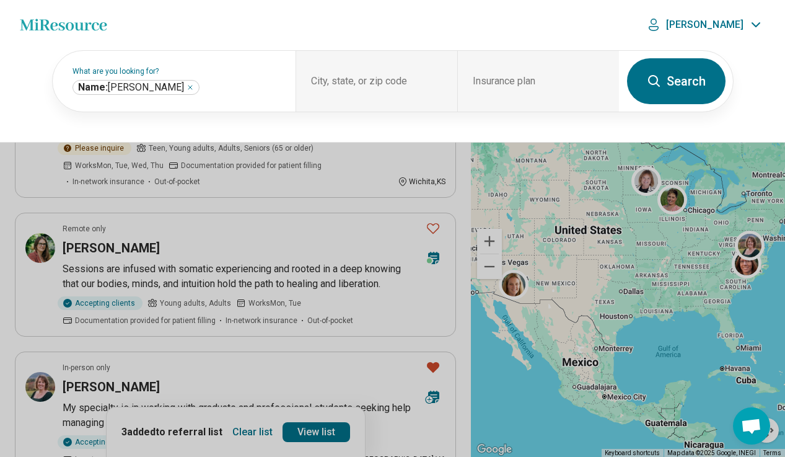
scroll to position [557, 0]
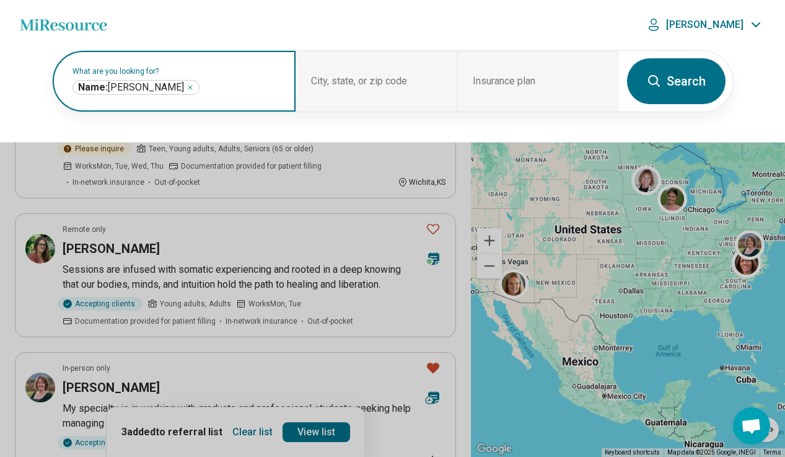
click at [186, 84] on icon "Remove" at bounding box center [189, 87] width 7 height 7
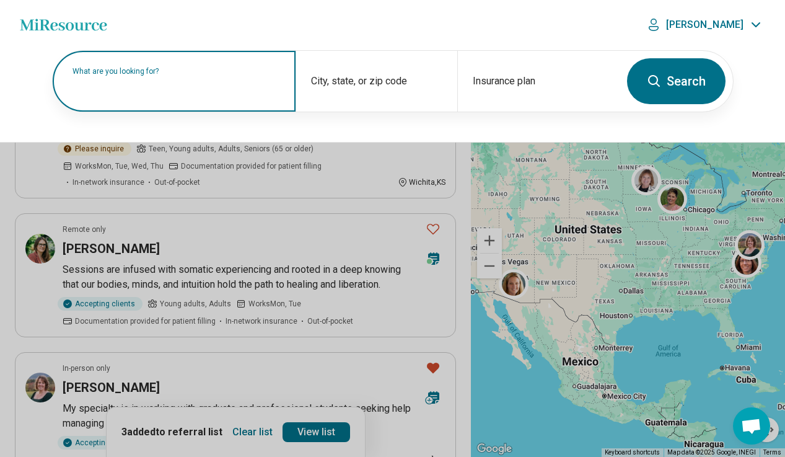
click at [196, 75] on label "What are you looking for?" at bounding box center [176, 71] width 208 height 7
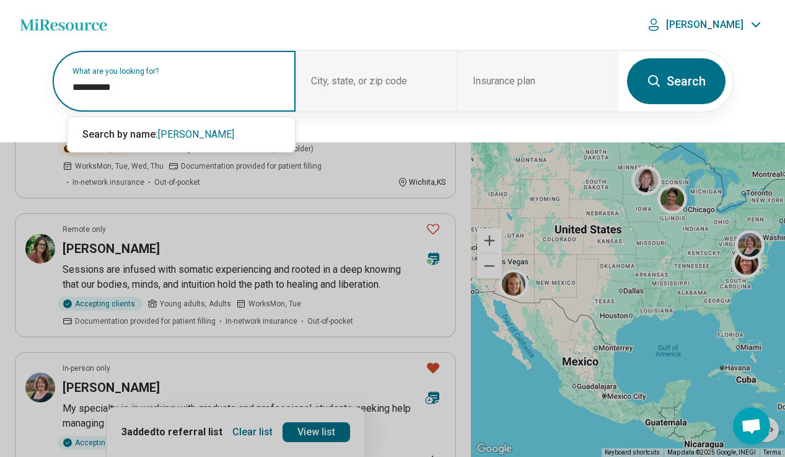
type input "**********"
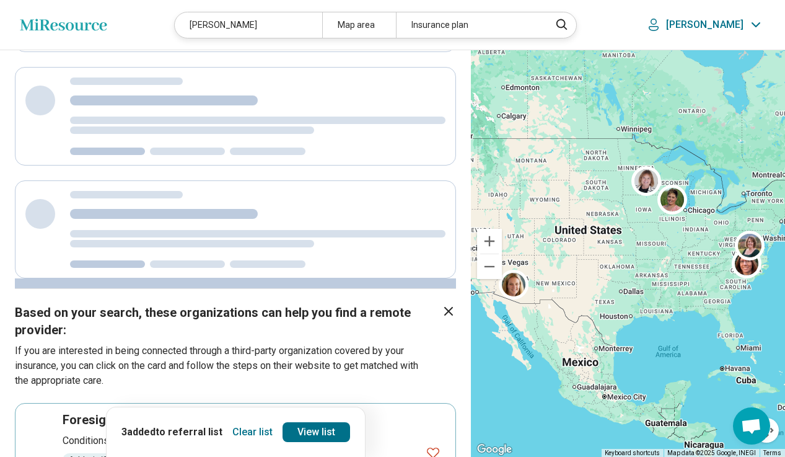
scroll to position [0, 0]
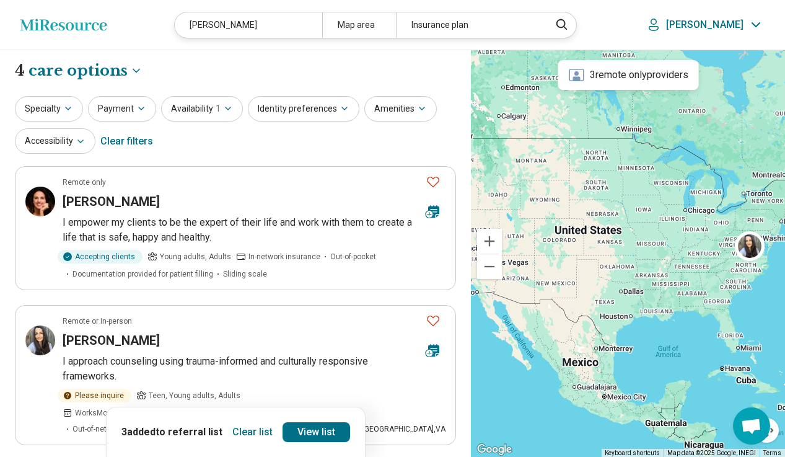
scroll to position [62, 0]
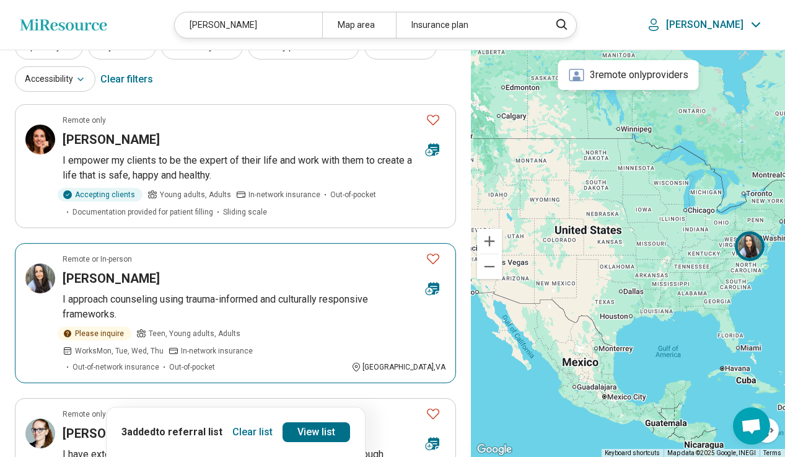
click at [435, 258] on icon "Favorite" at bounding box center [433, 258] width 15 height 15
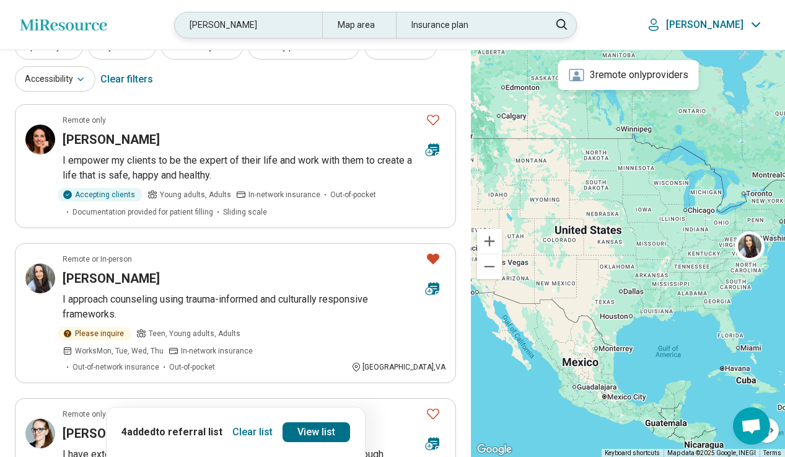
click at [267, 23] on div "aisha hayat" at bounding box center [248, 24] width 147 height 25
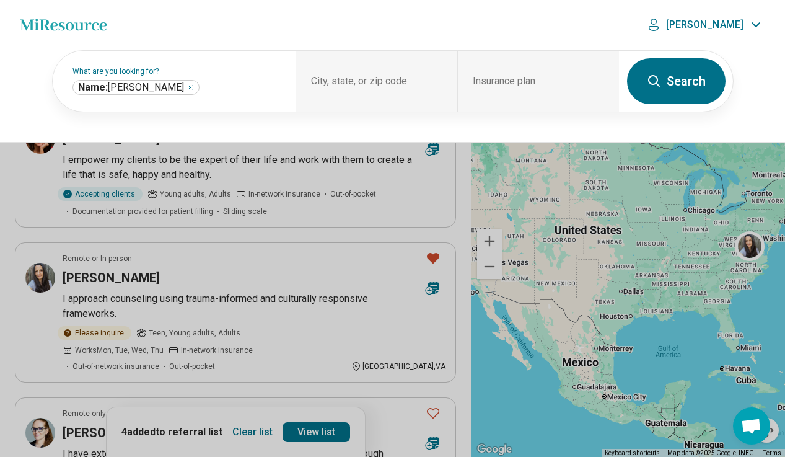
scroll to position [61, 0]
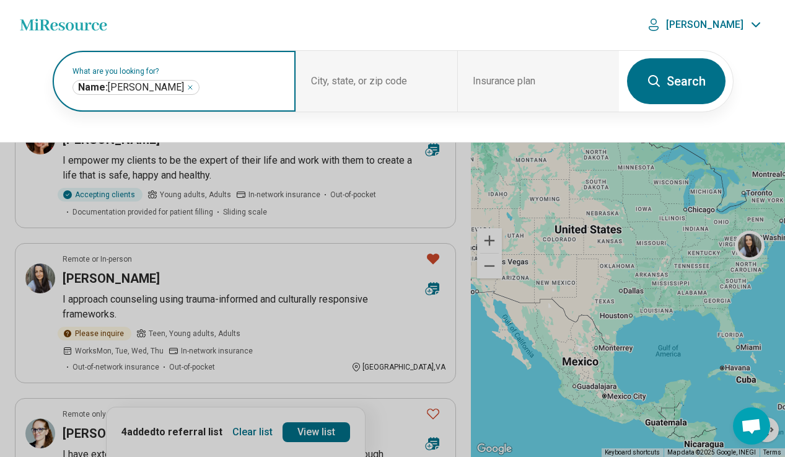
click at [188, 87] on icon "Remove" at bounding box center [190, 87] width 4 height 4
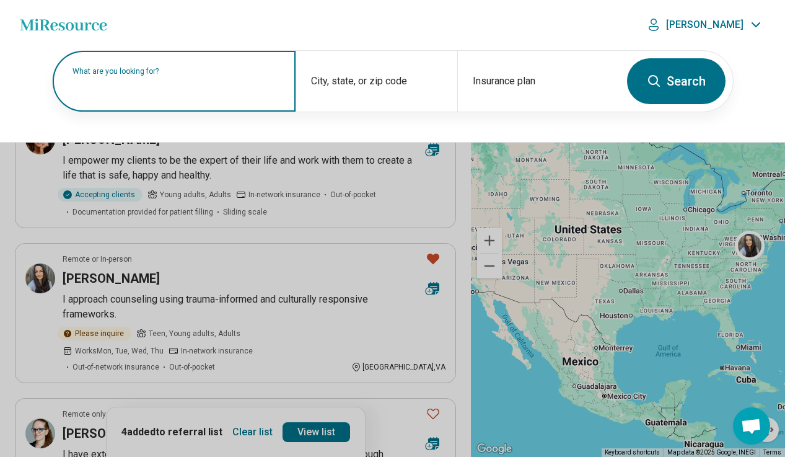
click at [167, 75] on label "What are you looking for?" at bounding box center [176, 71] width 208 height 7
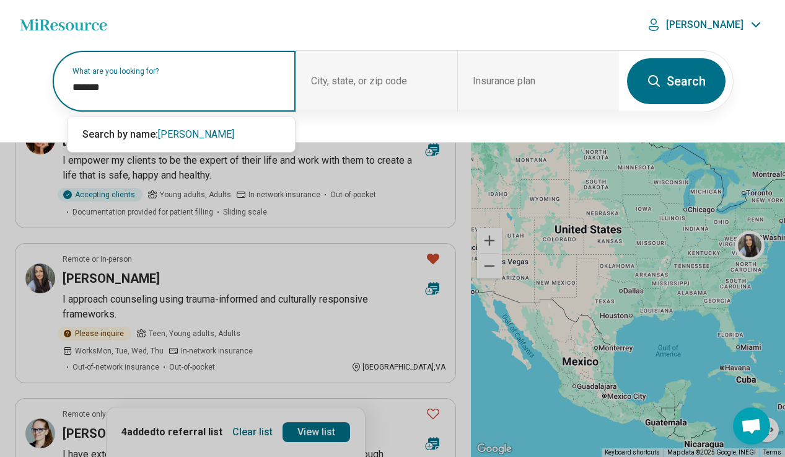
type input "********"
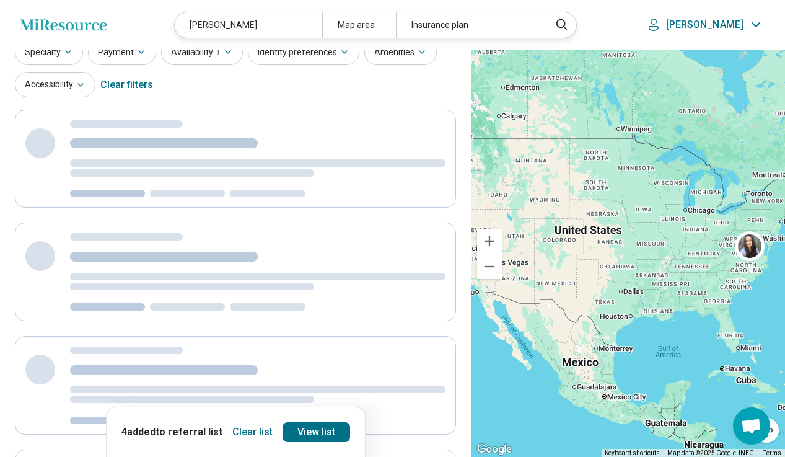
scroll to position [0, 0]
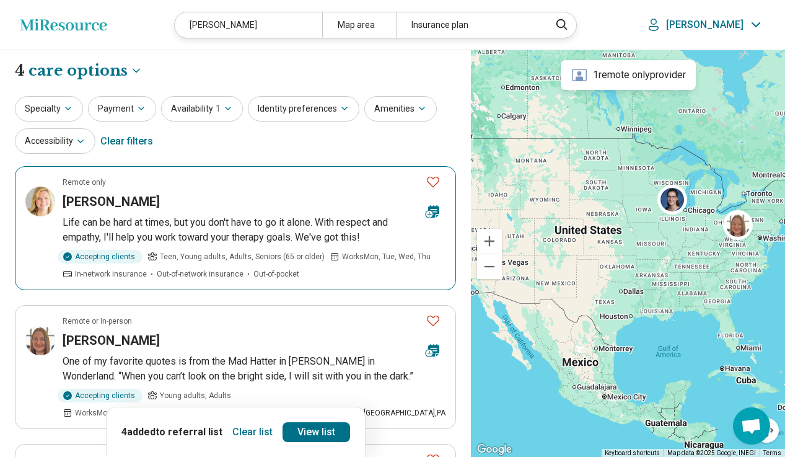
click at [432, 182] on icon "Favorite" at bounding box center [433, 181] width 15 height 15
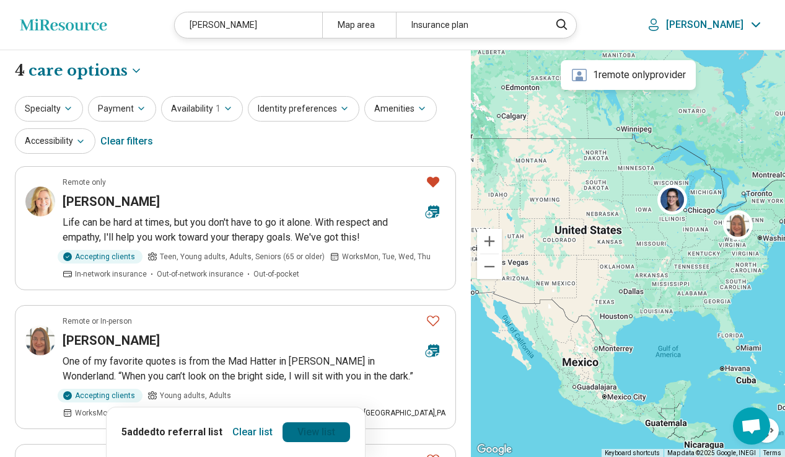
click at [318, 387] on link "View list" at bounding box center [317, 432] width 68 height 20
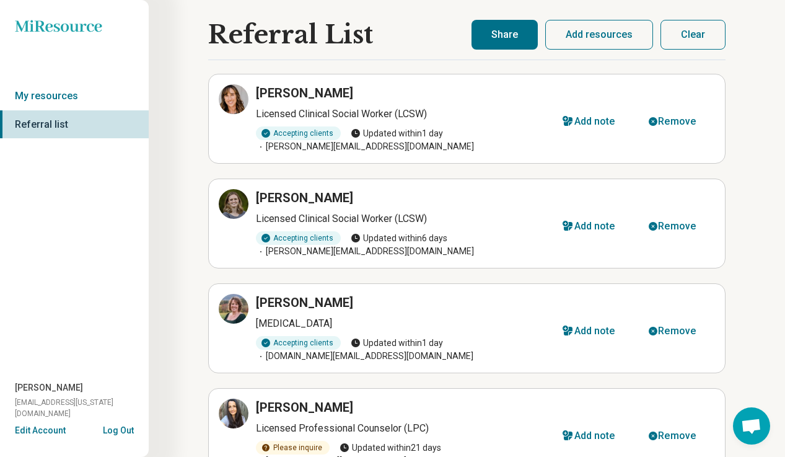
click at [512, 37] on button "Share" at bounding box center [504, 35] width 66 height 30
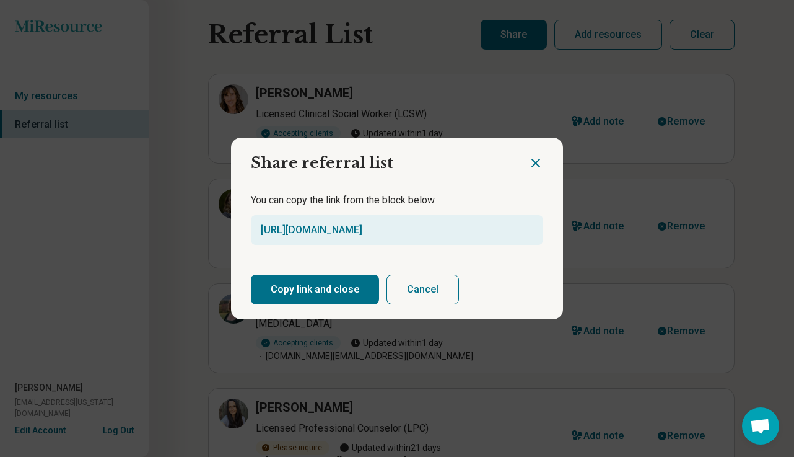
click at [312, 286] on button "Copy link and close" at bounding box center [315, 289] width 128 height 30
